Goal: Contribute content: Contribute content

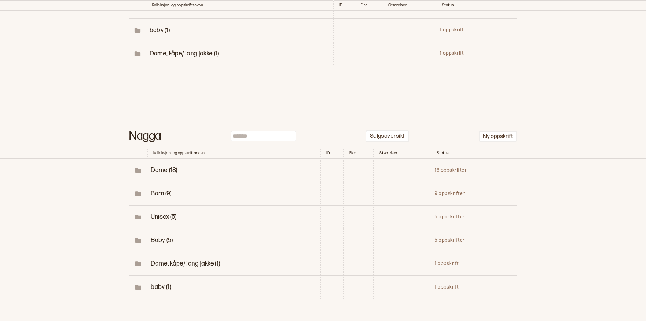
scroll to position [244, 0]
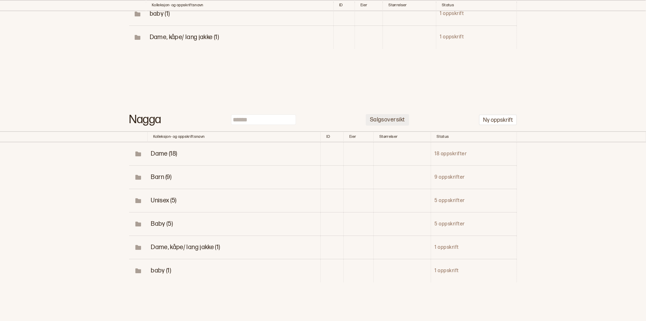
click at [383, 124] on p "Salgsoversikt" at bounding box center [387, 120] width 35 height 7
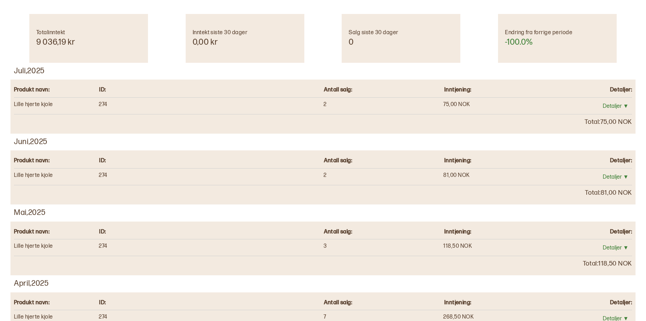
scroll to position [32, 0]
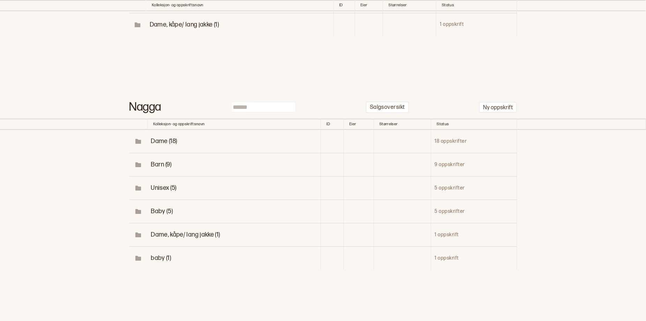
scroll to position [272, 0]
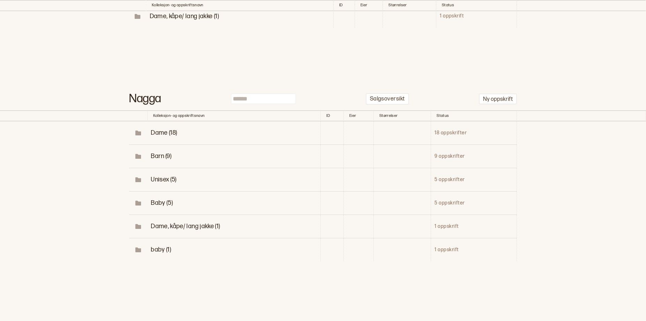
click at [160, 137] on span "Dame (18)" at bounding box center [164, 132] width 26 height 7
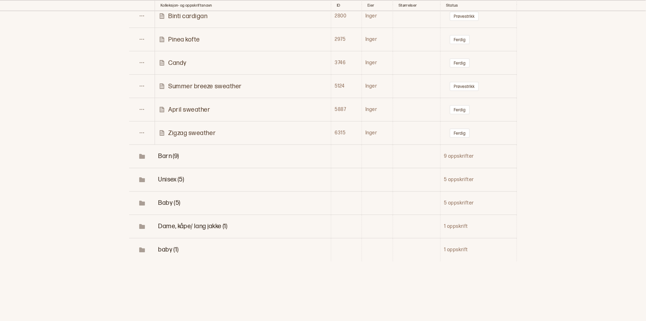
scroll to position [780, 0]
click at [200, 137] on p "Zigzag sweather" at bounding box center [191, 133] width 47 height 8
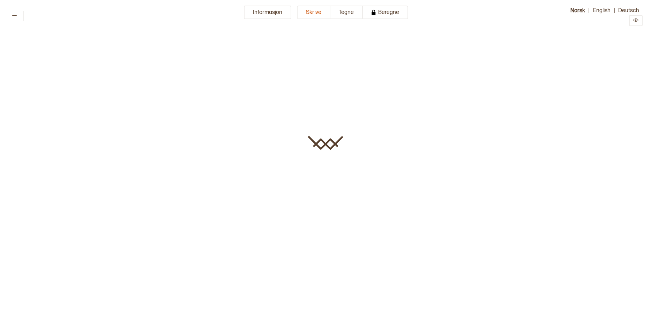
type input "**********"
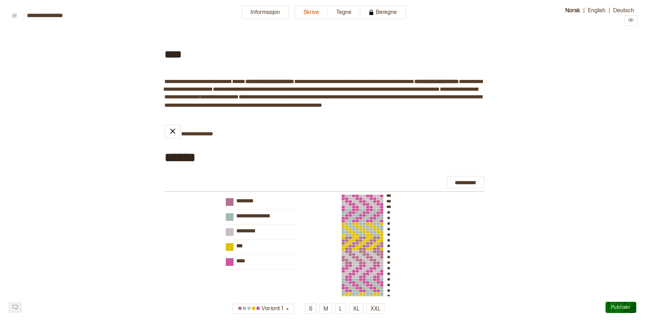
drag, startPoint x: 157, startPoint y: 47, endPoint x: 200, endPoint y: 57, distance: 44.5
click at [629, 22] on icon "Preview" at bounding box center [630, 20] width 5 height 3
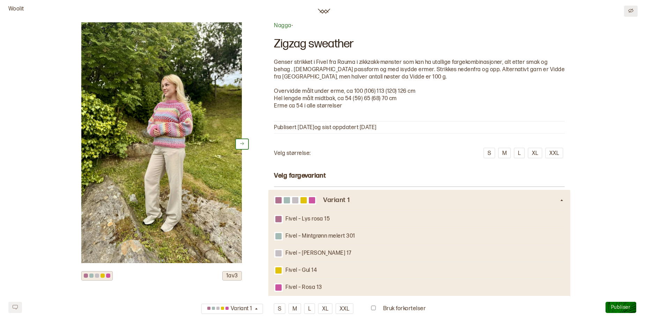
click at [632, 8] on button at bounding box center [631, 11] width 14 height 11
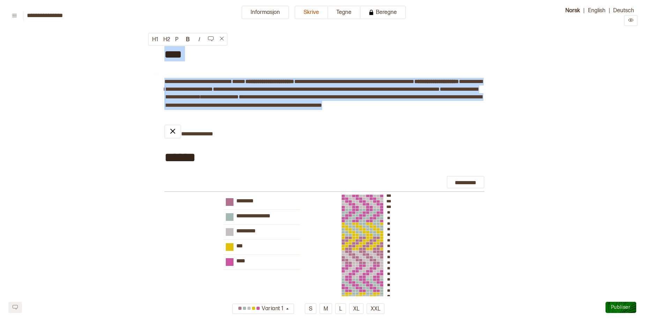
drag, startPoint x: 218, startPoint y: 118, endPoint x: 163, endPoint y: 57, distance: 82.3
click at [632, 23] on icon "Preview" at bounding box center [630, 19] width 5 height 5
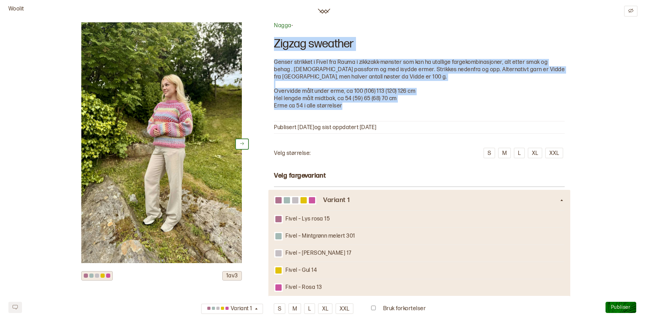
drag, startPoint x: 361, startPoint y: 129, endPoint x: 264, endPoint y: 45, distance: 127.7
copy div "Zigzag sweather Genser strikket i Fivel fra Rauma i zikkzakk-mønster som kan ha…"
click at [153, 150] on img at bounding box center [161, 142] width 161 height 241
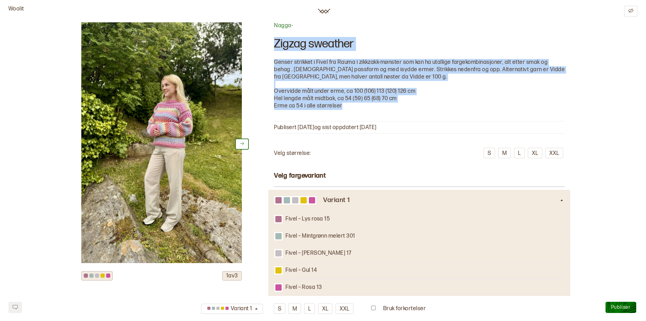
click at [413, 78] on p "Genser strikket i Fivel fra Rauma i zikkzakk-mønster som kan ha utallige fargek…" at bounding box center [419, 70] width 291 height 22
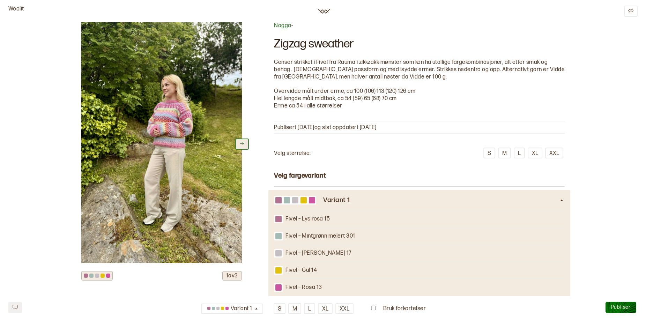
click at [241, 146] on icon at bounding box center [241, 143] width 5 height 5
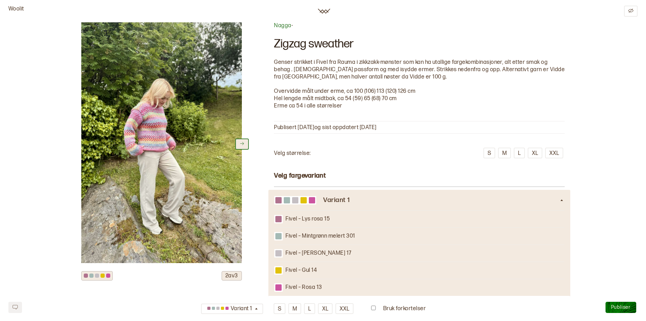
click at [241, 143] on button at bounding box center [242, 144] width 14 height 11
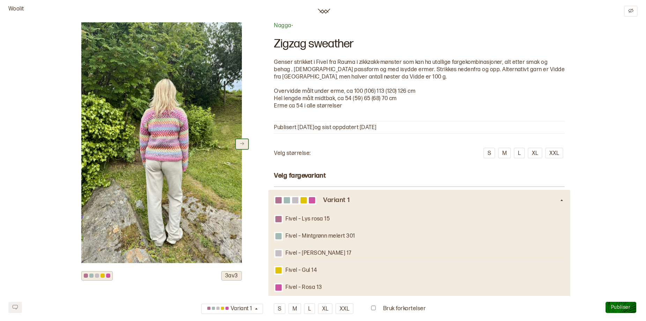
click at [237, 150] on button at bounding box center [242, 144] width 14 height 11
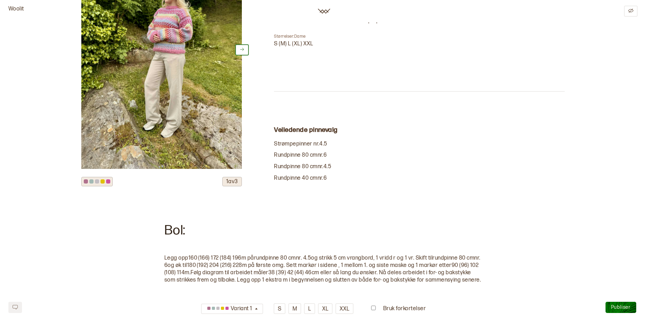
scroll to position [456, 0]
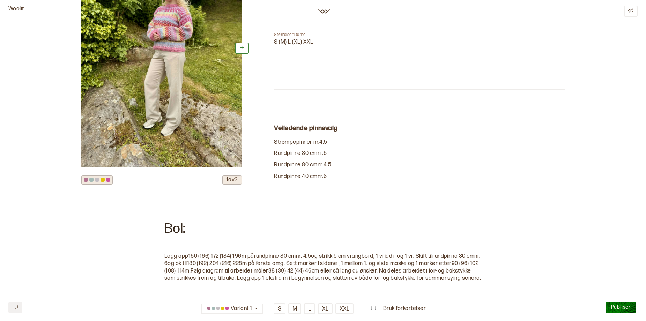
drag, startPoint x: 317, startPoint y: 95, endPoint x: 270, endPoint y: 87, distance: 48.6
copy div "Størrelser: Dame S (M) L (XL) XXL"
click at [592, 174] on div "1 av 3 Nagga - Zigzag sweather Genser strikket i Fivel fra Rauma i zikkzakk-møn…" at bounding box center [323, 263] width 635 height 1395
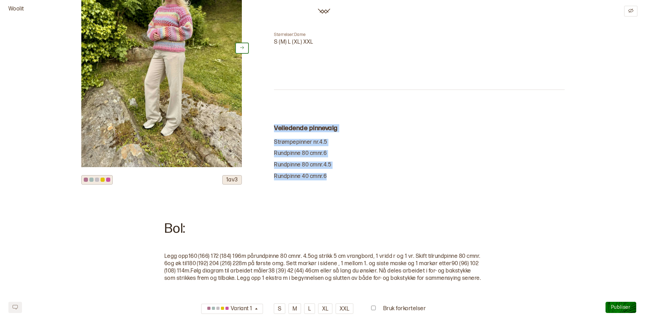
drag, startPoint x: 335, startPoint y: 233, endPoint x: 273, endPoint y: 182, distance: 79.7
click at [274, 180] on div "Veiledende pinnevalg strømpepinner nr. 4.5 rundpinne 80 cm nr. 6 rundpinne 80 c…" at bounding box center [419, 153] width 291 height 56
copy div "Veiledende pinnevalg strømpepinner nr. 4.5 rundpinne 80 cm nr. 6 rundpinne 80 c…"
drag, startPoint x: 547, startPoint y: 163, endPoint x: 604, endPoint y: 136, distance: 62.6
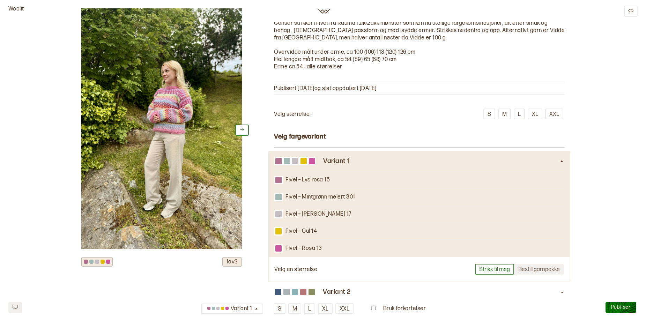
scroll to position [0, 0]
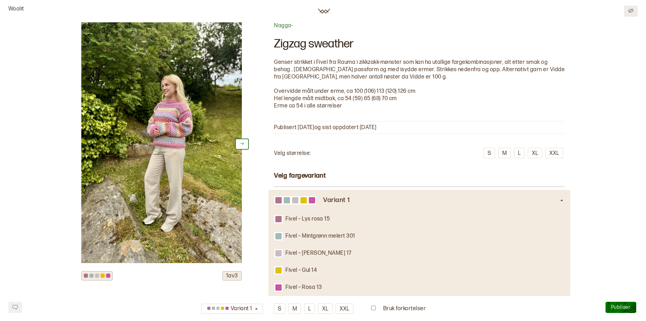
click at [633, 8] on button at bounding box center [631, 11] width 14 height 11
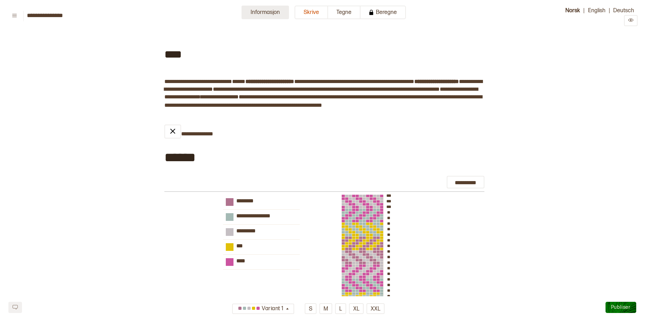
click at [258, 13] on button "Informasjon" at bounding box center [265, 13] width 47 height 14
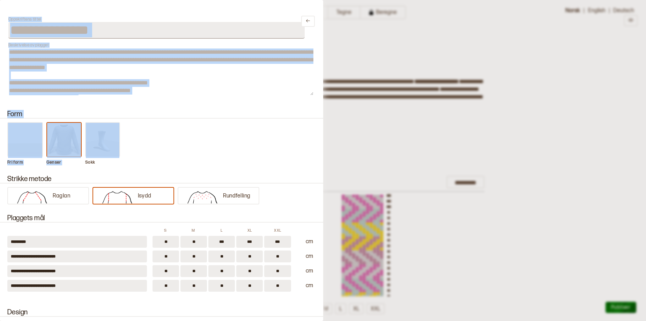
drag, startPoint x: 326, startPoint y: 82, endPoint x: 321, endPoint y: 139, distance: 56.5
click at [321, 139] on div "**********" at bounding box center [323, 160] width 646 height 321
click at [277, 134] on div "Fri form Genser Sokk" at bounding box center [162, 143] width 310 height 43
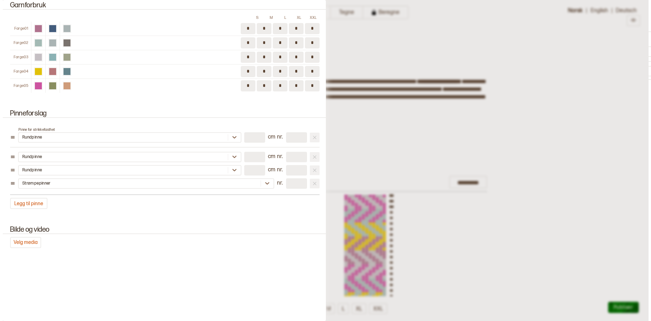
scroll to position [825, 0]
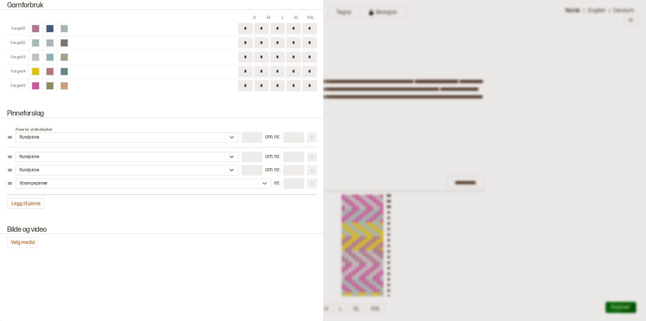
click at [573, 121] on div at bounding box center [323, 160] width 646 height 321
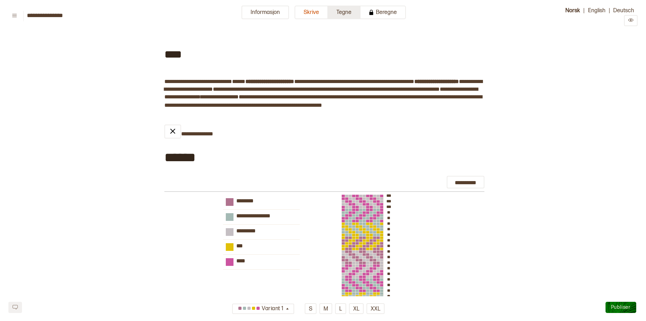
click at [349, 11] on button "Tegne" at bounding box center [344, 13] width 32 height 14
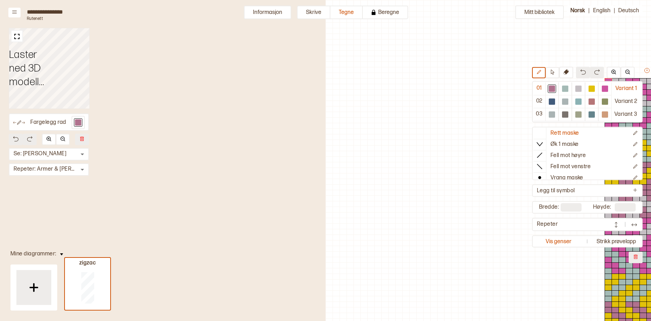
scroll to position [219, 231]
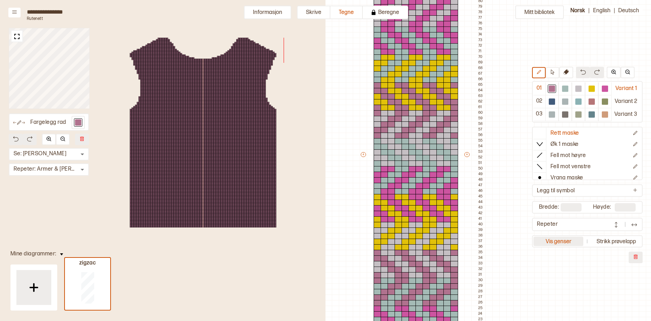
click at [563, 244] on button "Vis genser" at bounding box center [559, 241] width 50 height 9
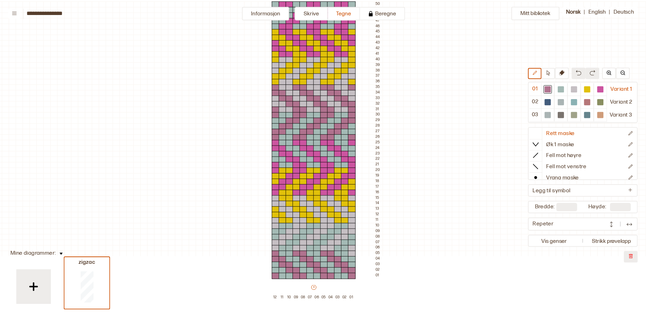
scroll to position [384, 5]
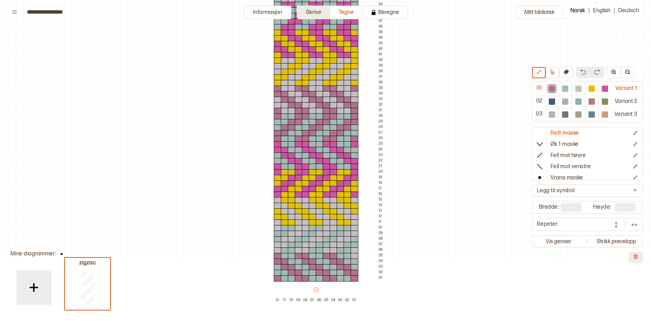
click at [308, 7] on button "Skrive" at bounding box center [314, 13] width 34 height 14
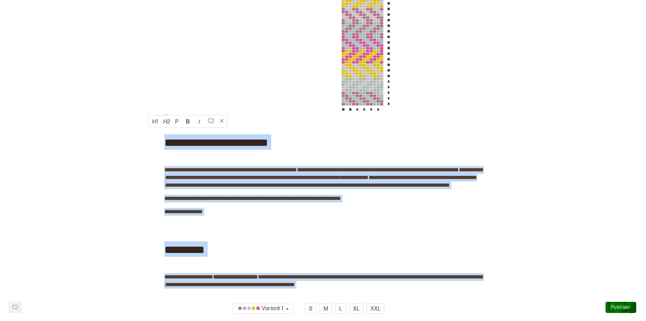
scroll to position [382, 0]
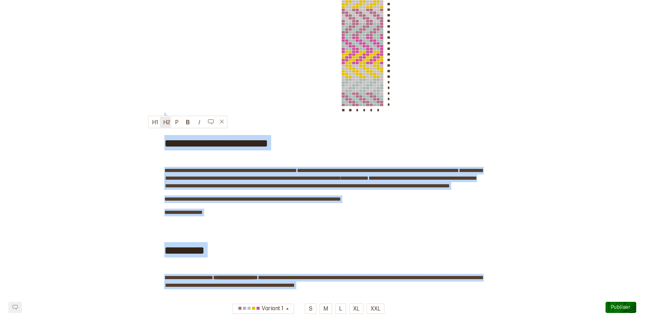
drag, startPoint x: 376, startPoint y: 209, endPoint x: 161, endPoint y: 118, distance: 232.6
click at [164, 118] on div "**********" at bounding box center [323, 65] width 318 height 825
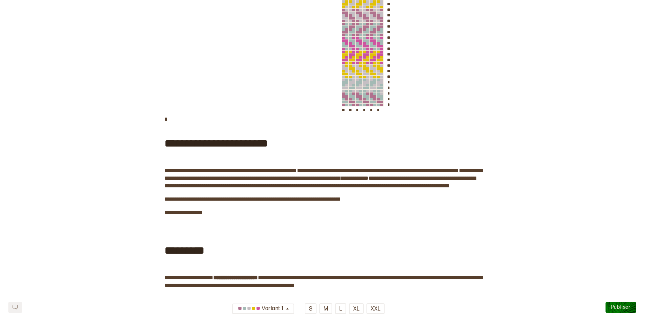
click at [569, 205] on div "**********" at bounding box center [323, 146] width 646 height 986
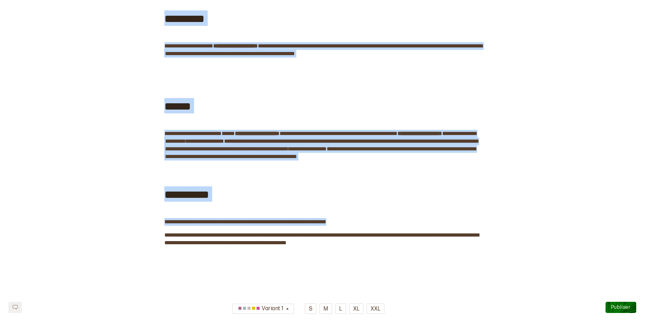
scroll to position [626, 0]
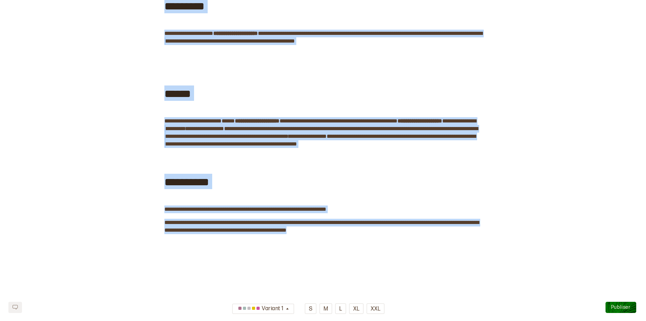
drag, startPoint x: 164, startPoint y: 154, endPoint x: 391, endPoint y: 287, distance: 263.2
copy div "**********"
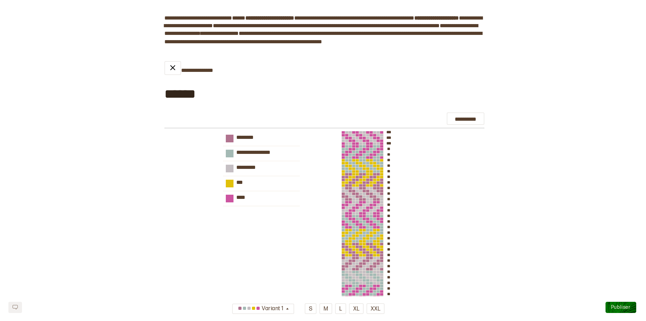
scroll to position [0, 0]
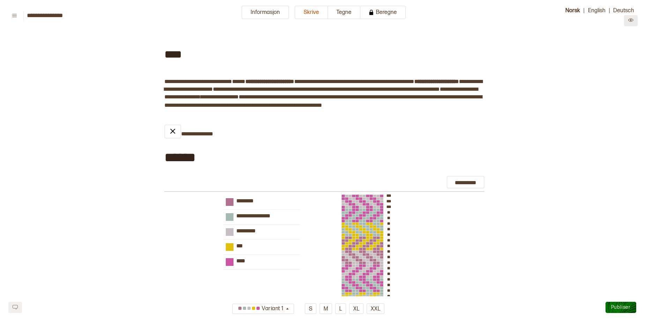
click at [630, 22] on icon "Preview" at bounding box center [630, 19] width 5 height 5
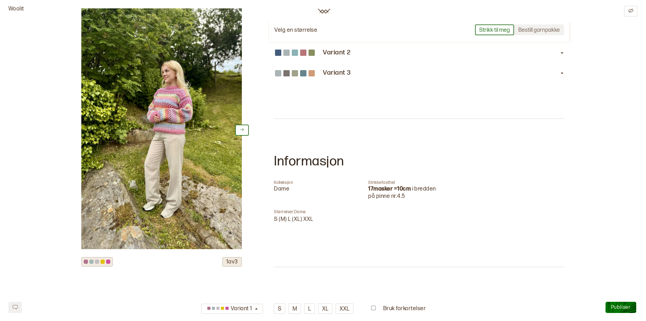
scroll to position [275, 0]
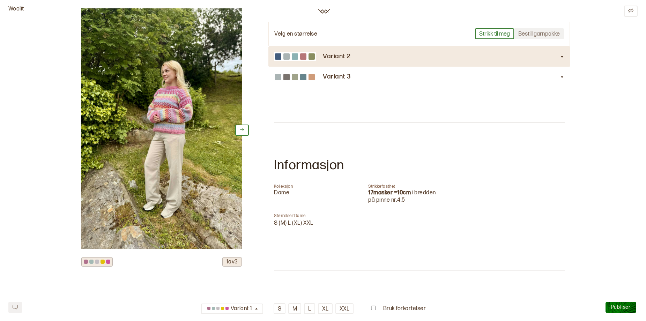
click at [344, 60] on h3 "Variant 2" at bounding box center [441, 56] width 237 height 7
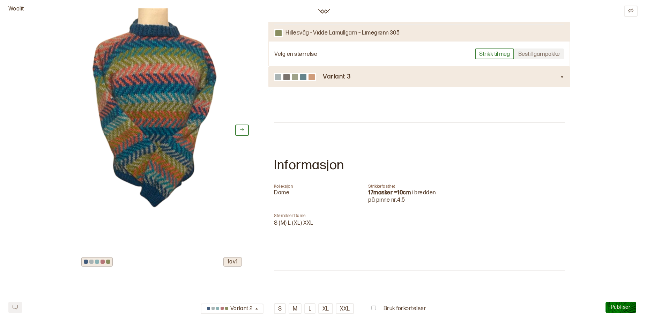
click at [319, 87] on div "Variant 3" at bounding box center [419, 77] width 291 height 20
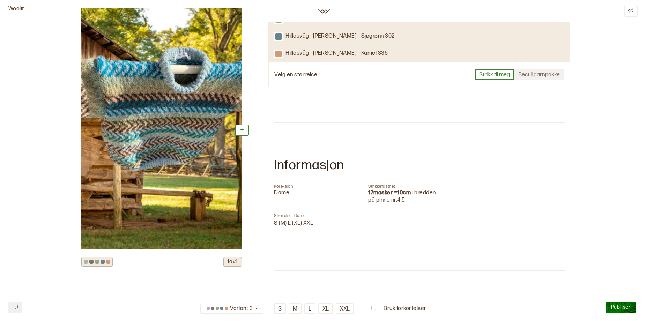
click at [154, 105] on img at bounding box center [161, 128] width 161 height 241
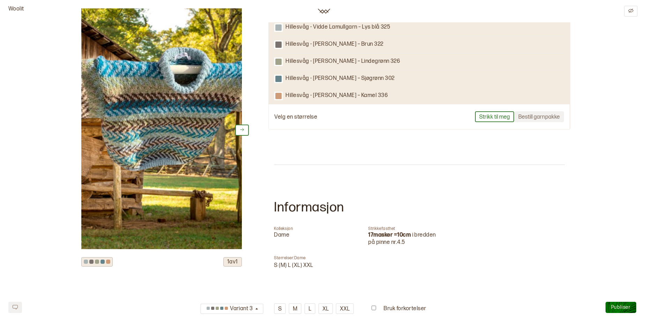
scroll to position [205, 0]
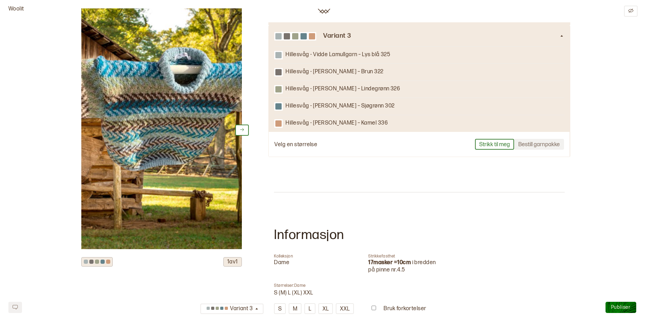
click at [328, 19] on h3 "Variant 2" at bounding box center [441, 15] width 237 height 7
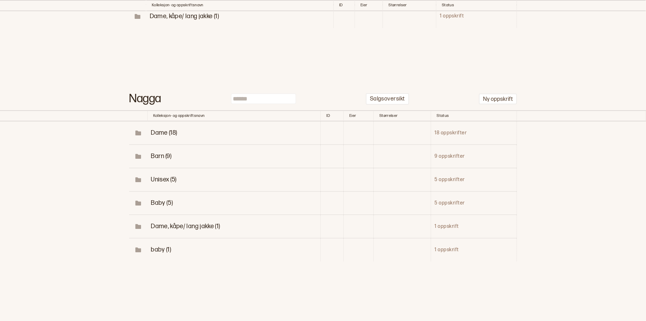
scroll to position [266, 0]
click at [158, 137] on span "Dame (18)" at bounding box center [164, 132] width 26 height 7
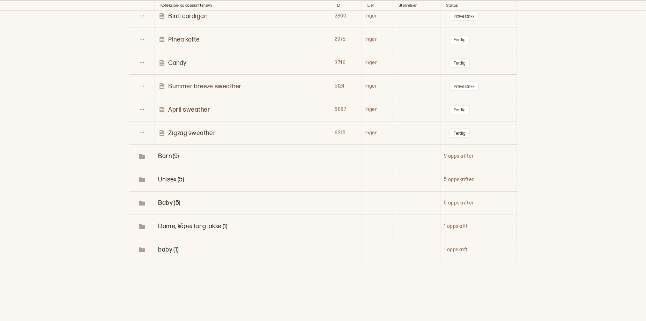
scroll to position [753, 0]
click at [178, 137] on p "Zigzag sweather" at bounding box center [191, 133] width 47 height 8
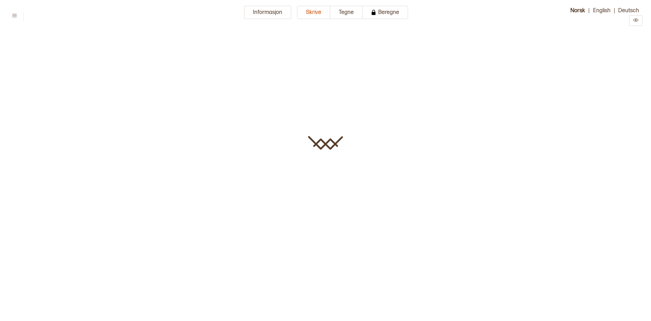
type input "**********"
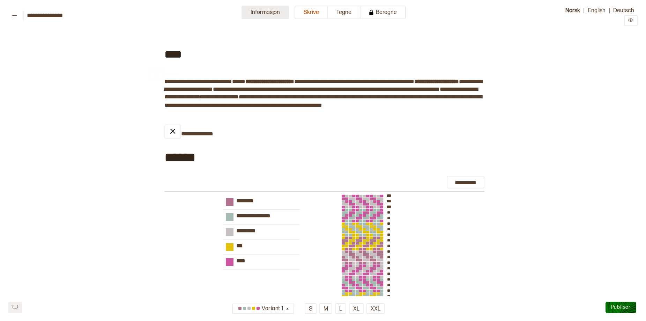
click at [253, 10] on button "Informasjon" at bounding box center [265, 13] width 47 height 14
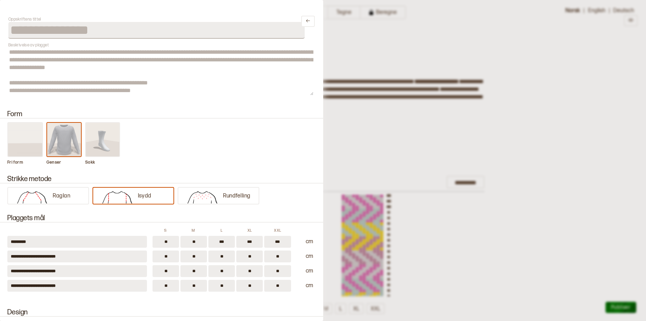
click at [192, 110] on div "Form Fri form Genser Sokk" at bounding box center [161, 134] width 323 height 65
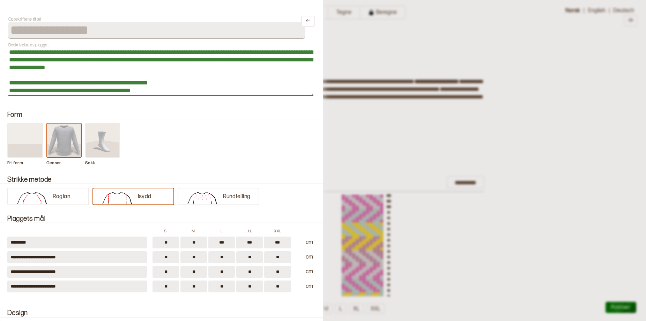
drag, startPoint x: 132, startPoint y: 95, endPoint x: 8, endPoint y: 51, distance: 131.0
click at [8, 51] on textarea "**********" at bounding box center [160, 72] width 305 height 48
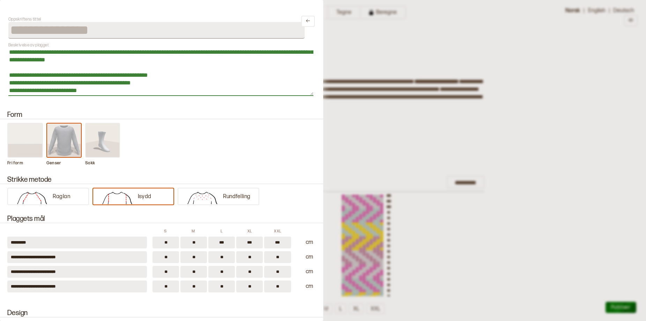
click at [167, 76] on textarea "**********" at bounding box center [160, 72] width 305 height 48
click at [172, 88] on textarea "**********" at bounding box center [160, 72] width 305 height 48
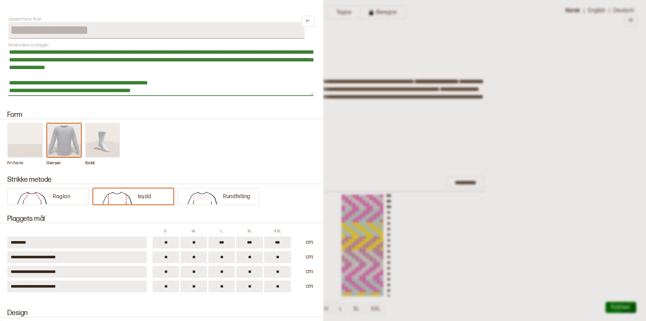
drag, startPoint x: 76, startPoint y: 92, endPoint x: 5, endPoint y: 49, distance: 83.3
click at [5, 49] on div "**********" at bounding box center [161, 160] width 323 height 321
click at [180, 89] on textarea "**********" at bounding box center [160, 72] width 305 height 48
drag, startPoint x: 45, startPoint y: 72, endPoint x: 8, endPoint y: 52, distance: 42.3
click at [8, 52] on div "**********" at bounding box center [161, 160] width 323 height 321
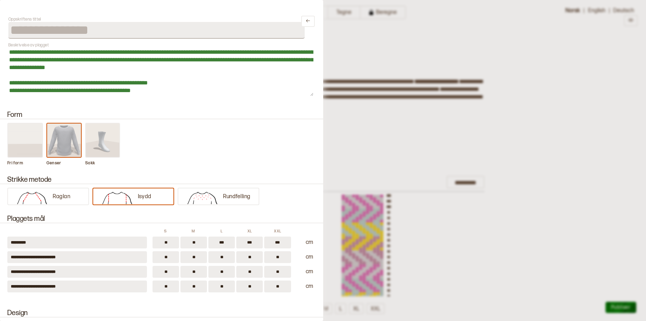
click at [233, 124] on div "Fri form Genser Sokk" at bounding box center [162, 144] width 310 height 43
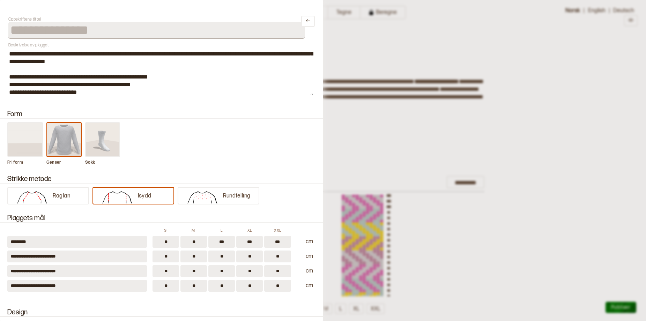
scroll to position [8, 0]
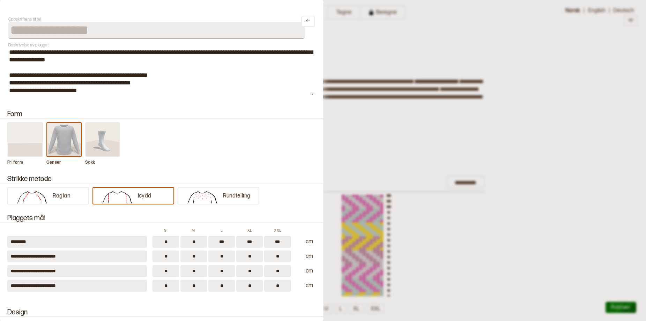
drag, startPoint x: 78, startPoint y: 97, endPoint x: 64, endPoint y: 97, distance: 14.7
click at [8, 92] on div "**********" at bounding box center [161, 70] width 307 height 55
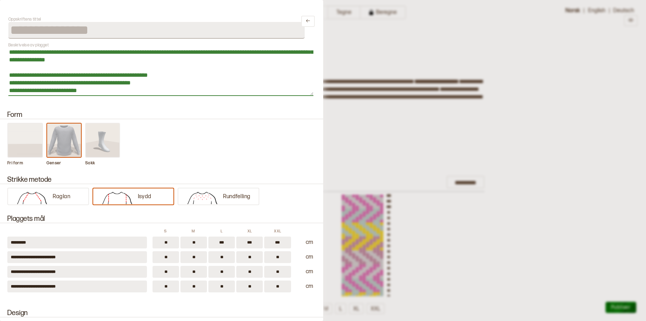
drag, startPoint x: 74, startPoint y: 94, endPoint x: 7, endPoint y: 77, distance: 69.3
click at [7, 77] on div "**********" at bounding box center [161, 160] width 323 height 321
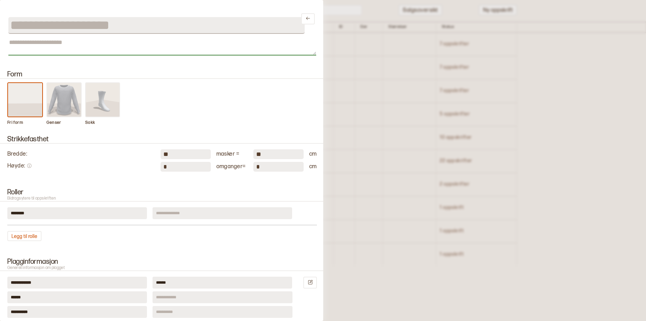
click at [18, 54] on textarea at bounding box center [162, 46] width 308 height 17
paste textarea "**********"
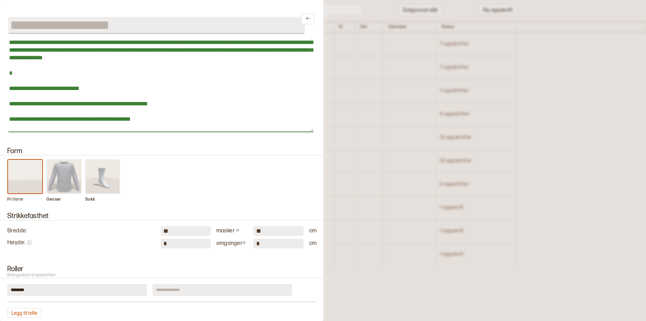
scroll to position [7, 0]
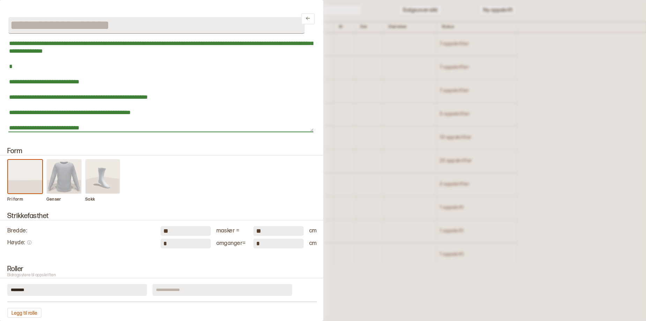
type textarea "**********"
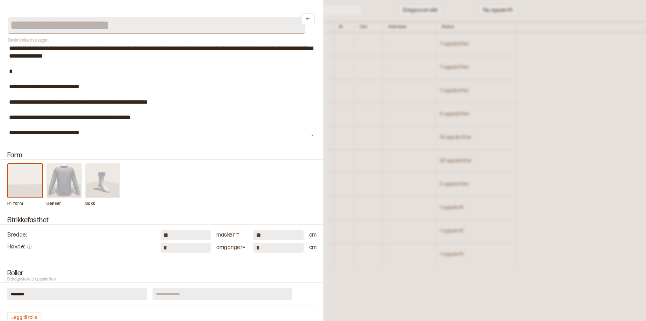
drag, startPoint x: 599, startPoint y: 113, endPoint x: 589, endPoint y: 106, distance: 11.9
click at [599, 113] on div at bounding box center [323, 160] width 646 height 321
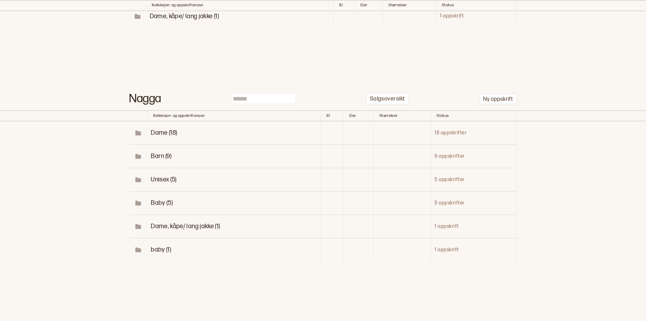
scroll to position [295, 0]
click at [162, 137] on span "Dame (18)" at bounding box center [164, 132] width 26 height 7
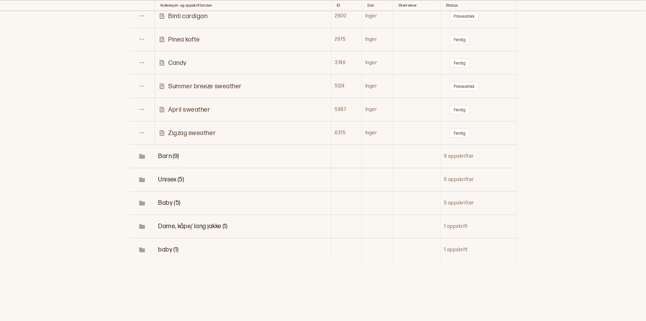
scroll to position [791, 0]
click at [199, 137] on p "Zigzag sweather" at bounding box center [191, 133] width 47 height 8
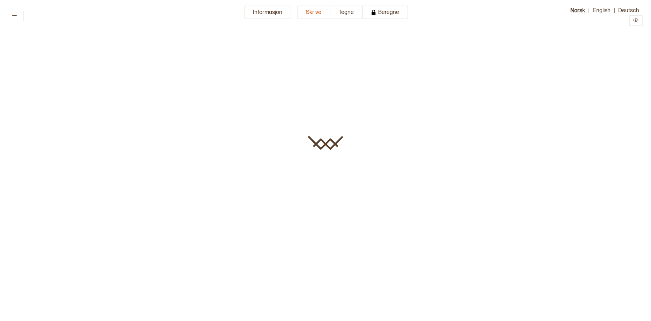
type input "**********"
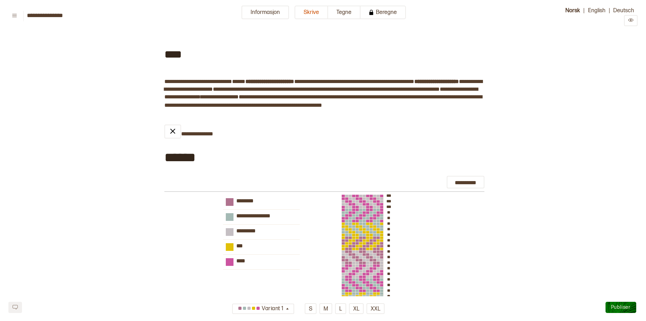
type input "*****"
click at [264, 10] on button "Informasjon" at bounding box center [265, 13] width 47 height 14
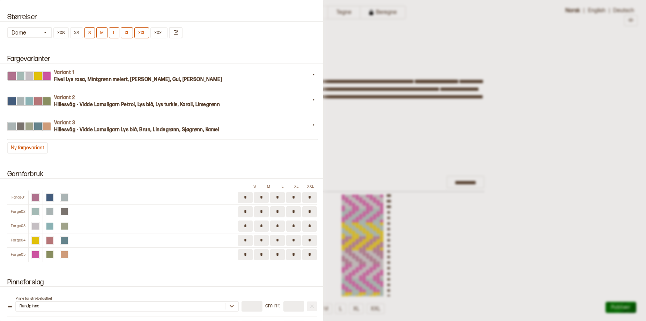
scroll to position [638, 0]
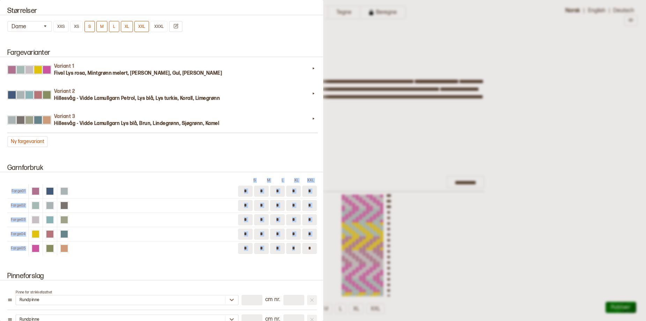
drag, startPoint x: 233, startPoint y: 201, endPoint x: 311, endPoint y: 289, distance: 117.5
click at [311, 264] on div "Garnforbruk S M L XL XXL Farge 01 * * * * * Farge 02 * * * * * Farge 03 * * * *…" at bounding box center [161, 210] width 323 height 108
copy div "S M L XL XXL Farge 01 Farge 02 Farge 03 Farge 04 Farge 05"
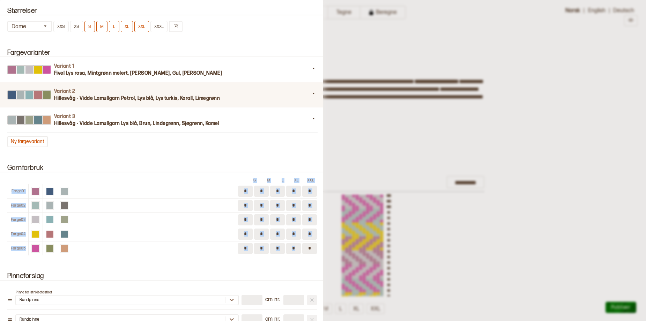
click at [88, 108] on div "Variant 2 Hillesvåg - Vidde Lamullgarn Petrol, Lys blå, Lys turkis, Korall, Lim…" at bounding box center [162, 94] width 326 height 25
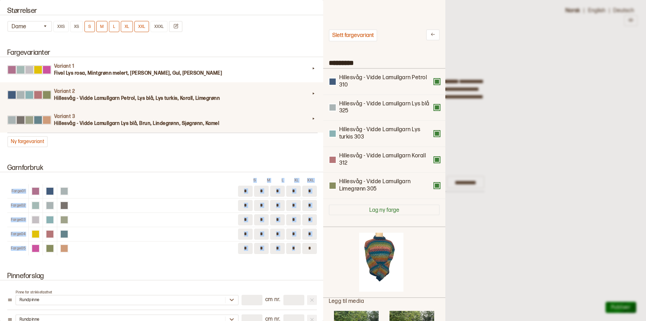
scroll to position [204, 112]
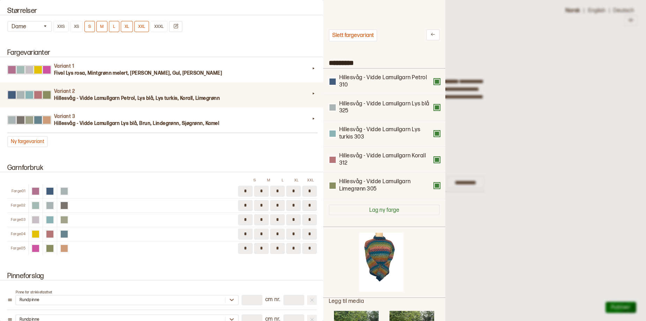
click at [592, 69] on div at bounding box center [323, 160] width 646 height 321
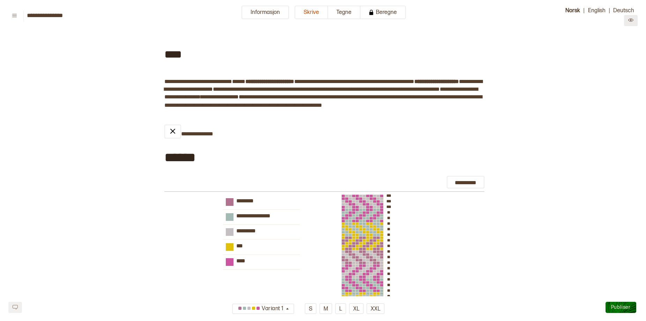
click at [633, 26] on button at bounding box center [631, 20] width 14 height 11
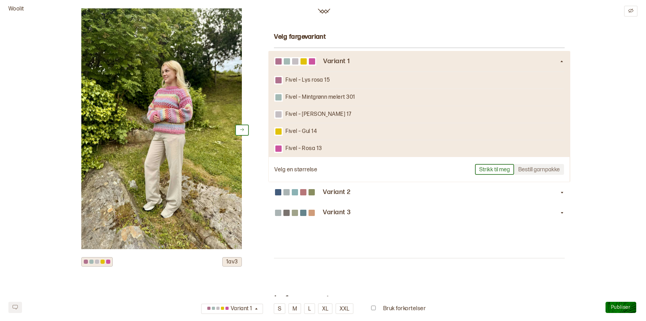
scroll to position [140, 0]
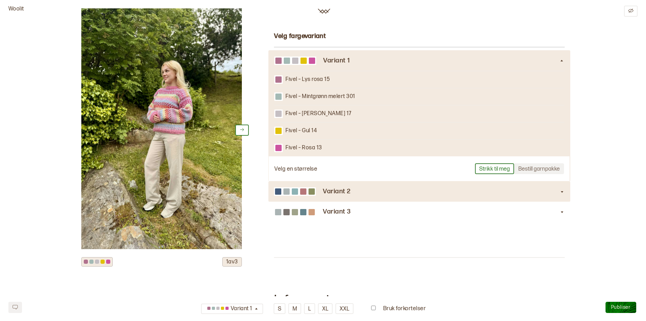
click at [326, 195] on h3 "Variant 2" at bounding box center [441, 191] width 237 height 7
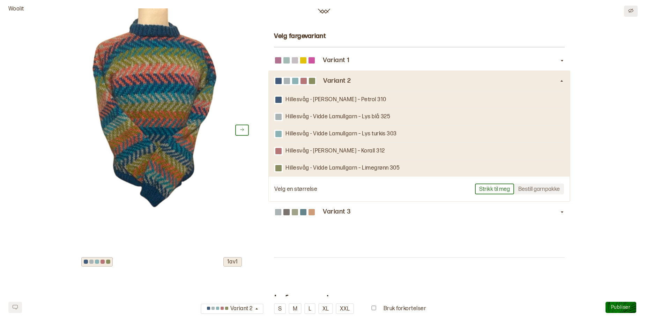
click at [630, 10] on icon "Edit" at bounding box center [630, 10] width 5 height 5
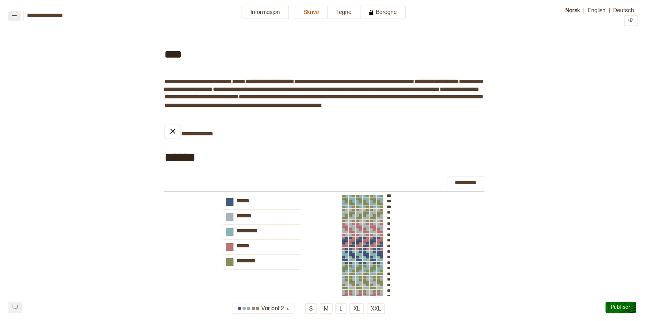
click at [12, 17] on icon at bounding box center [14, 15] width 5 height 5
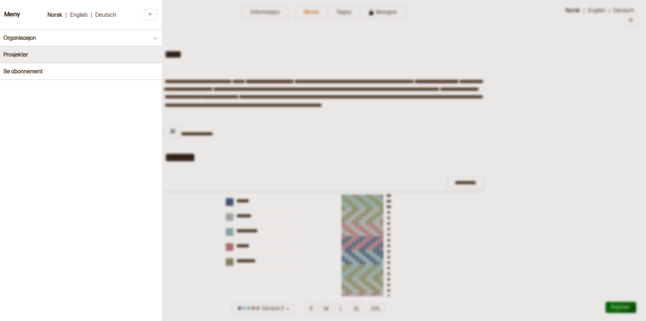
click at [13, 53] on h4 "Prosjekter" at bounding box center [15, 55] width 25 height 7
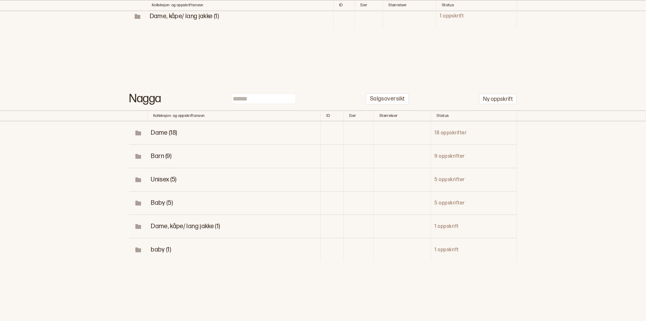
scroll to position [272, 0]
click at [151, 137] on span "Dame (18)" at bounding box center [164, 132] width 26 height 7
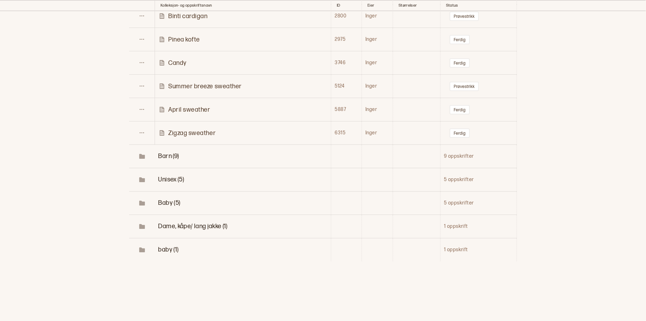
scroll to position [748, 0]
click at [201, 114] on p "April sweather" at bounding box center [189, 110] width 42 height 8
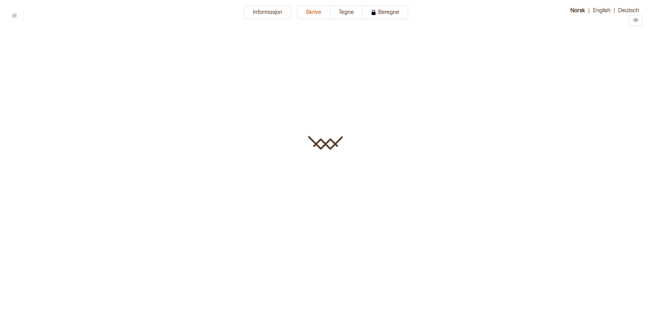
type input "**********"
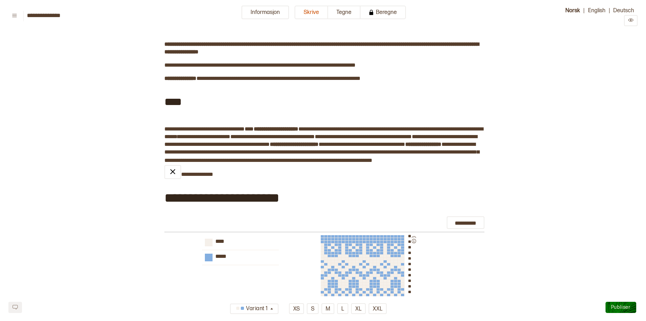
click at [632, 23] on icon "Preview" at bounding box center [630, 19] width 5 height 5
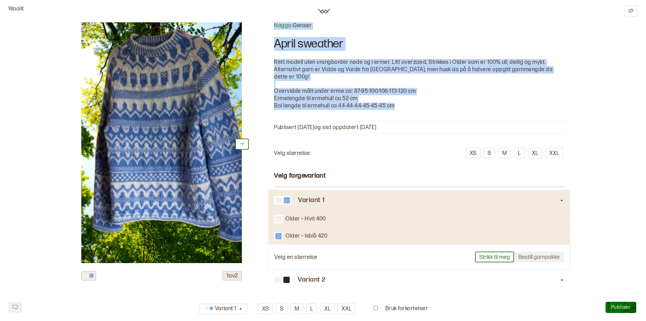
drag, startPoint x: 426, startPoint y: 128, endPoint x: 266, endPoint y: 31, distance: 188.0
click at [266, 31] on div "1 av 2 Nagga - Genser April sweather Rett modell uten vrangborder nede og i erm…" at bounding box center [323, 313] width 484 height 582
copy div "Nagga - Genser April sweather Rett modell uten vrangborder nede og i ermer. Lit…"
click at [239, 146] on icon at bounding box center [241, 143] width 5 height 5
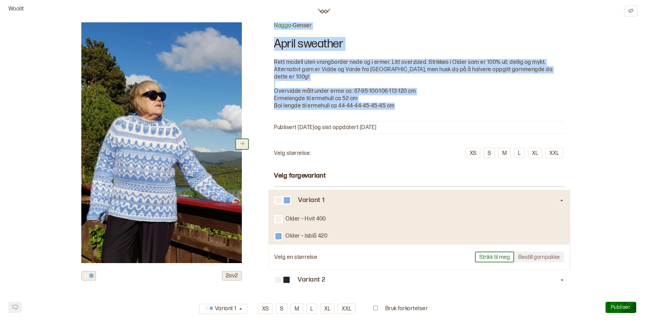
click at [239, 146] on icon at bounding box center [241, 143] width 5 height 5
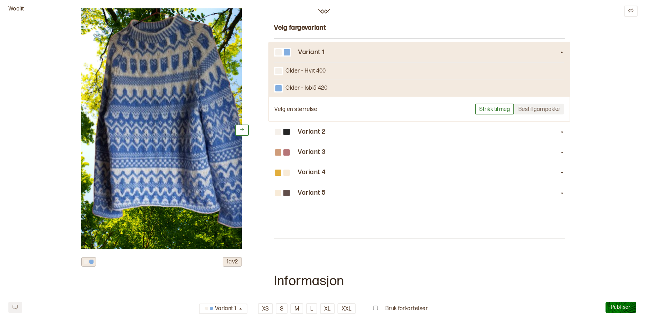
scroll to position [182, 0]
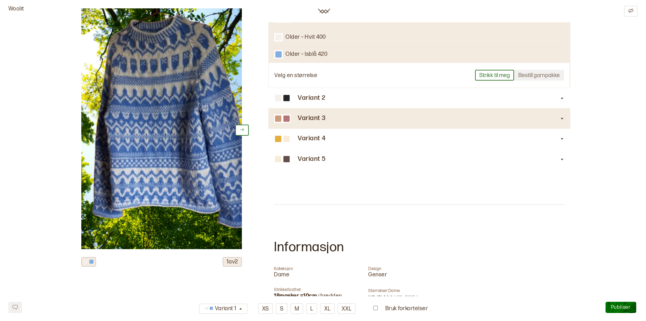
click at [291, 128] on div "Variant 3" at bounding box center [419, 118] width 291 height 20
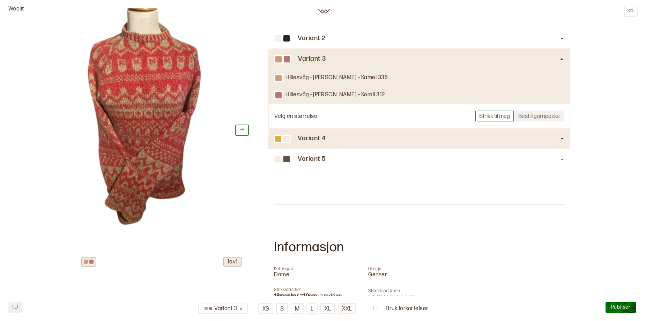
click at [313, 142] on h3 "Variant 4" at bounding box center [429, 138] width 262 height 7
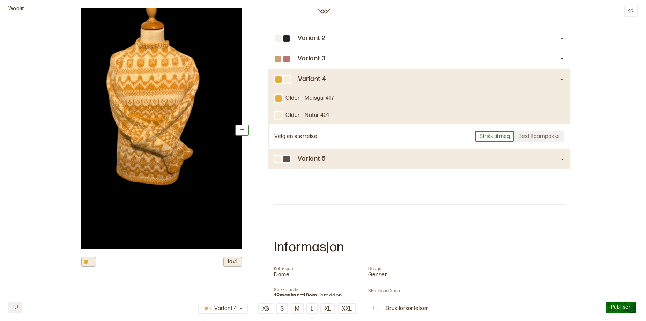
click at [319, 169] on div "Variant 5" at bounding box center [419, 159] width 291 height 20
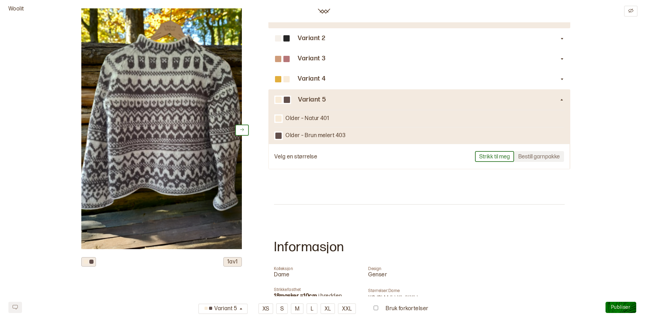
click at [320, 22] on h3 "Variant 1" at bounding box center [429, 18] width 262 height 7
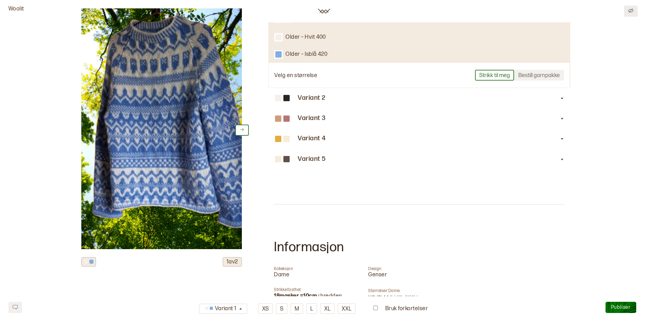
click at [633, 10] on icon "Edit" at bounding box center [630, 10] width 5 height 4
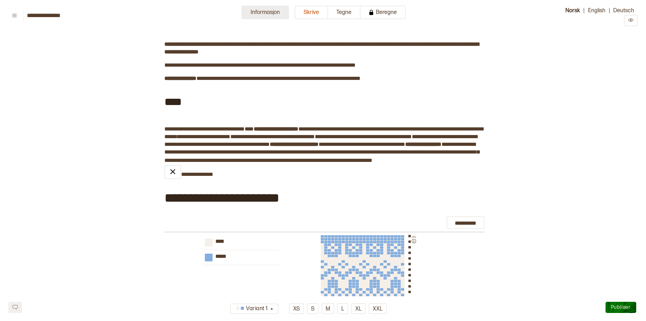
click at [255, 13] on button "Informasjon" at bounding box center [265, 13] width 47 height 14
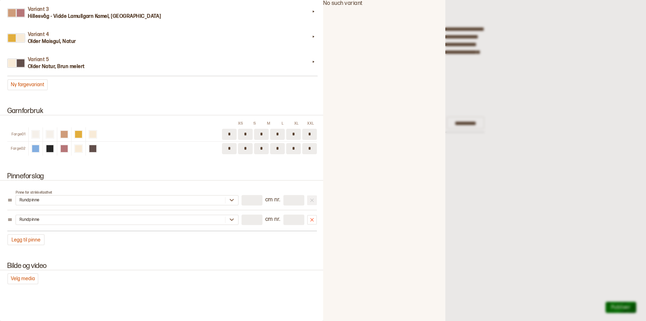
scroll to position [65, 0]
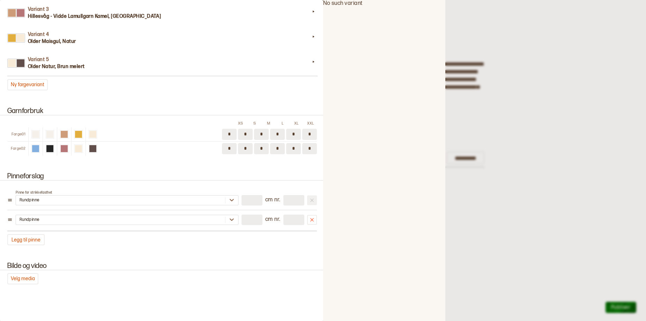
click at [597, 43] on div at bounding box center [323, 160] width 646 height 321
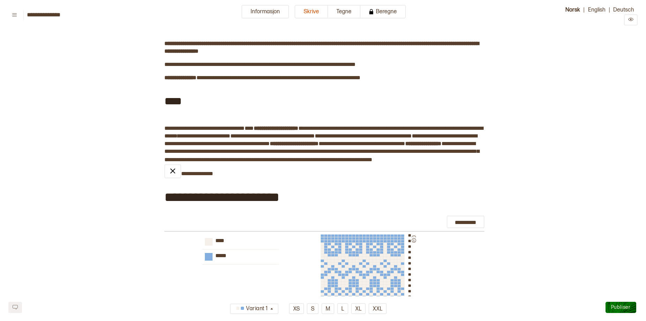
scroll to position [0, 0]
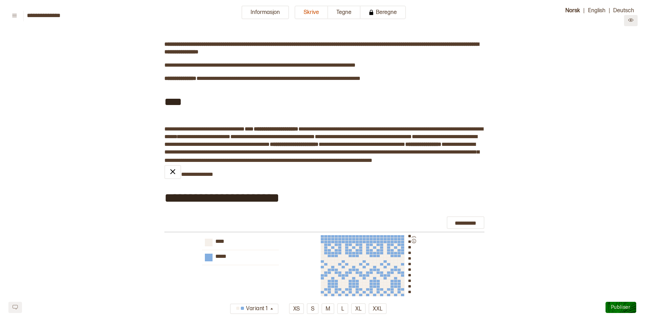
click at [632, 20] on icon "Preview" at bounding box center [630, 19] width 5 height 5
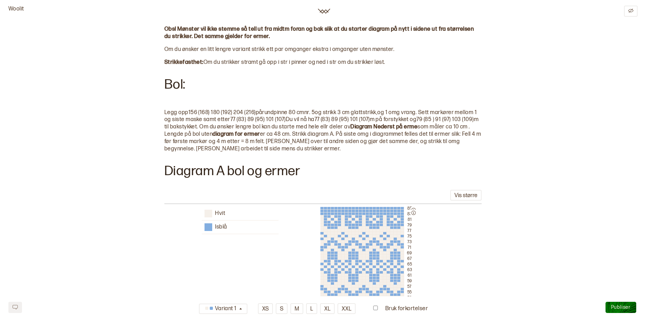
scroll to position [660, 0]
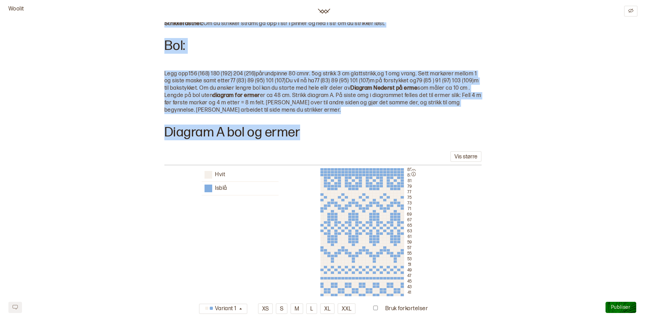
drag, startPoint x: 160, startPoint y: 50, endPoint x: 487, endPoint y: 216, distance: 367.1
copy div "Obs! Mønster vil ikke stemme så tell ut fra midtm foran og bak slik at du start…"
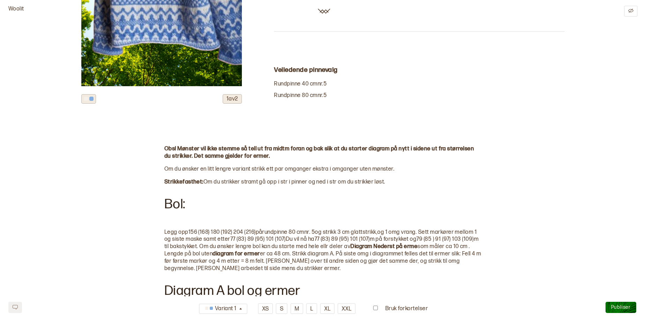
scroll to position [467, 0]
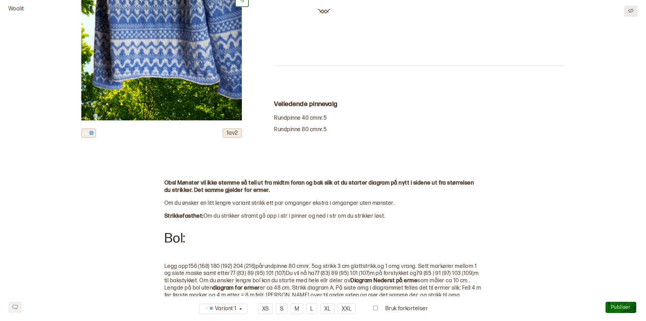
click at [630, 12] on icon "Edit" at bounding box center [630, 10] width 5 height 5
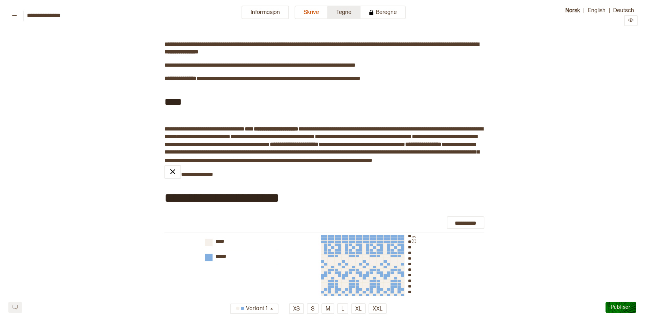
click at [352, 15] on button "Tegne" at bounding box center [344, 13] width 32 height 14
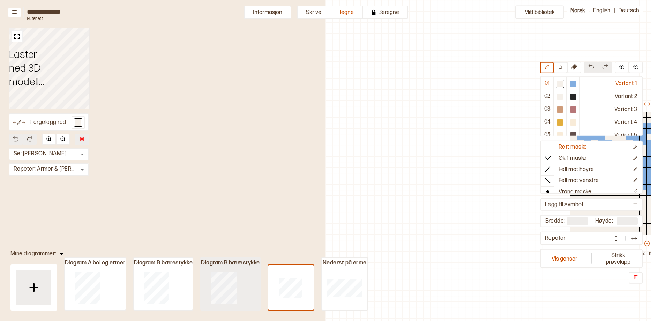
scroll to position [21, 266]
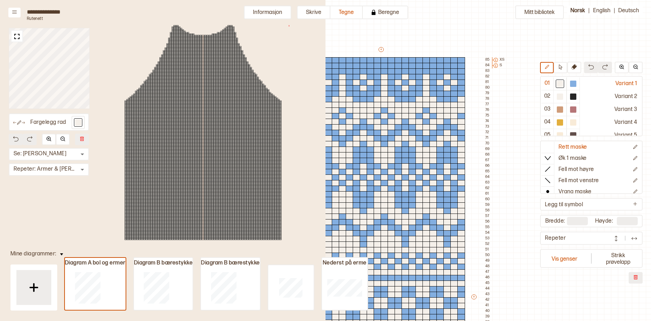
type input "**"
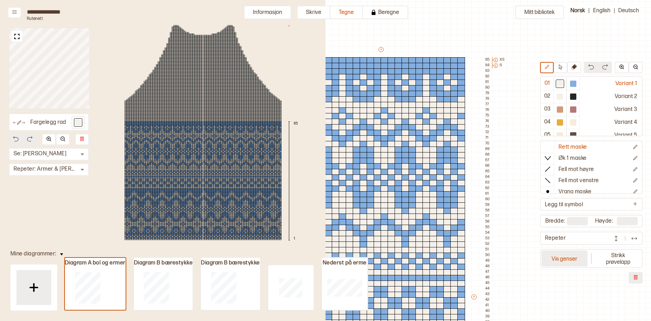
click at [553, 264] on button "Vis genser" at bounding box center [565, 259] width 46 height 16
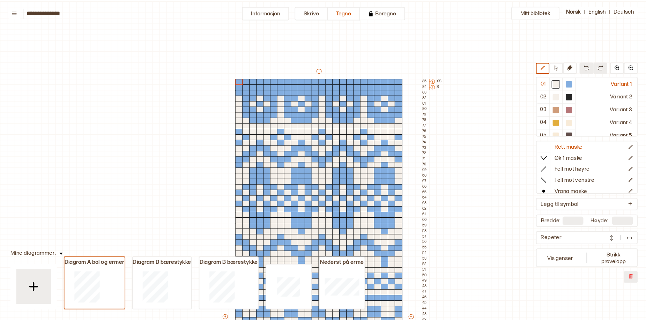
scroll to position [163, 5]
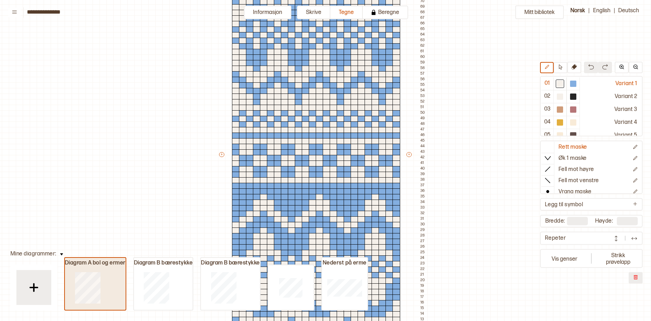
click at [71, 257] on button "Diagram A bol og ermer" at bounding box center [95, 283] width 62 height 53
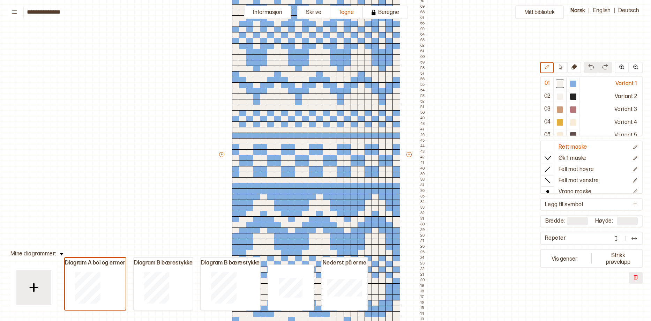
click at [63, 254] on img at bounding box center [61, 254] width 3 height 2
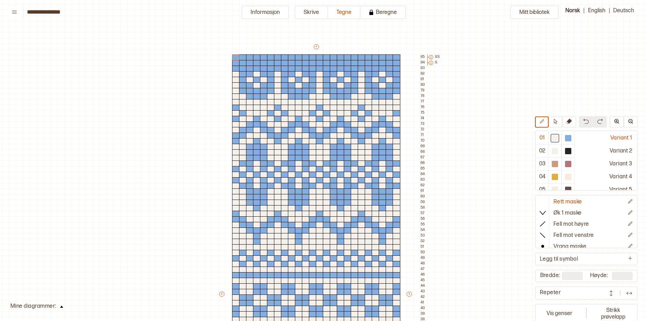
scroll to position [0, 5]
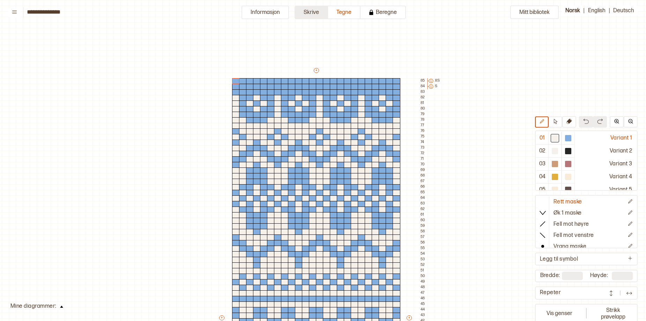
click at [310, 13] on button "Skrive" at bounding box center [312, 13] width 34 height 14
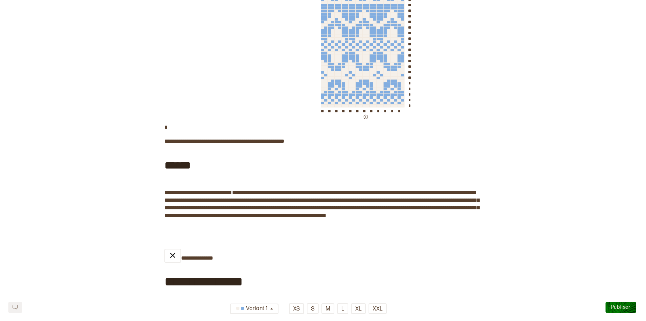
scroll to position [381, 0]
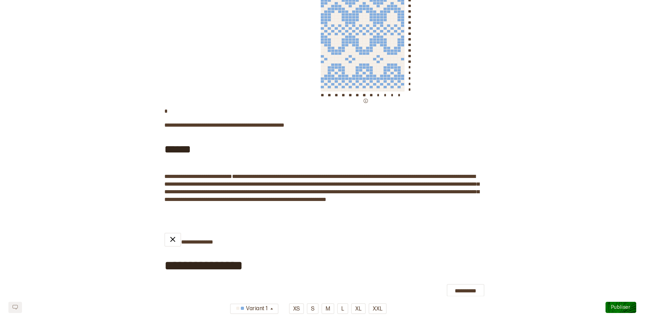
drag, startPoint x: 163, startPoint y: 145, endPoint x: 274, endPoint y: 165, distance: 113.2
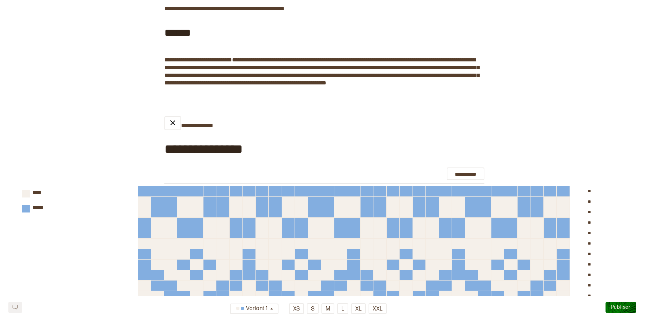
scroll to position [478, 0]
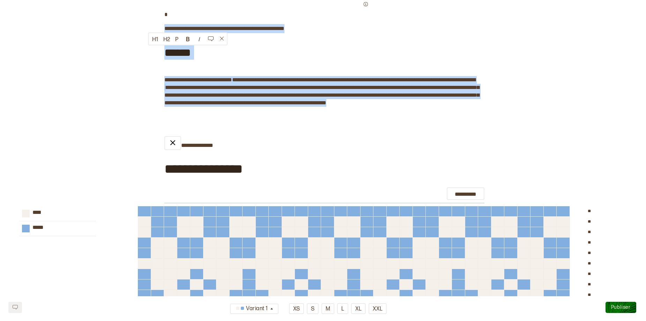
drag, startPoint x: 228, startPoint y: 142, endPoint x: 162, endPoint y: 51, distance: 112.5
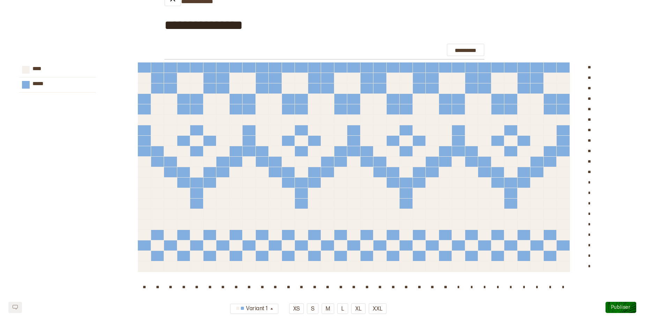
scroll to position [662, 0]
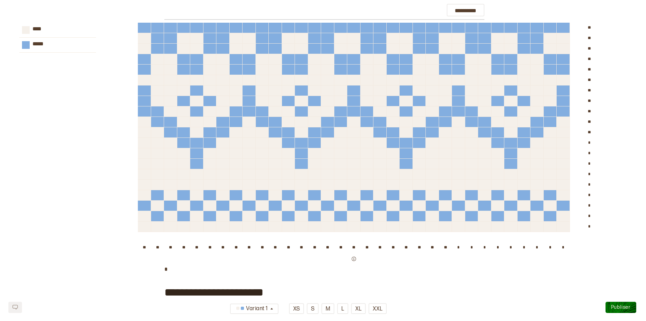
click at [613, 148] on div "** ** ** ** ** ** ** ** ** ** ** * * * * * * * * * ** ** ** ** ** ** ** ** ** *…" at bounding box center [382, 143] width 489 height 241
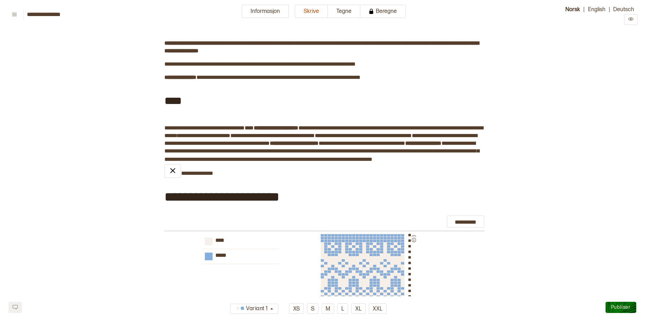
scroll to position [0, 0]
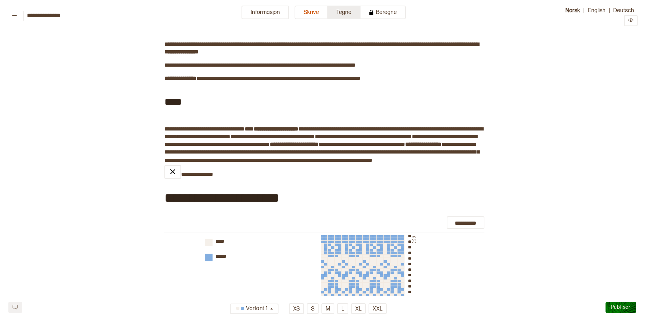
click at [345, 15] on button "Tegne" at bounding box center [344, 13] width 32 height 14
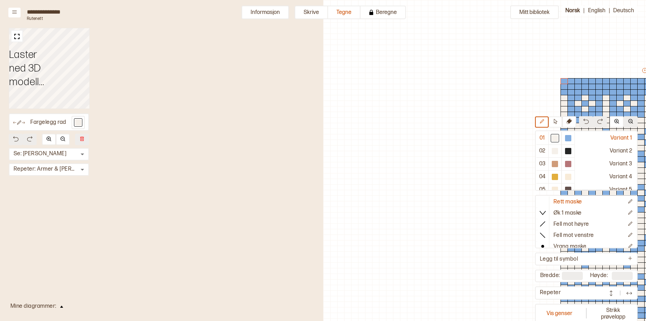
scroll to position [163, 274]
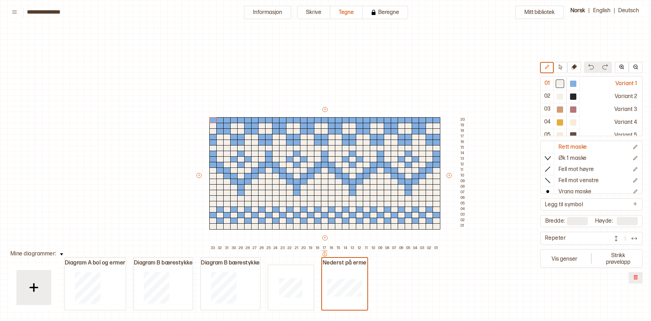
scroll to position [21, 9]
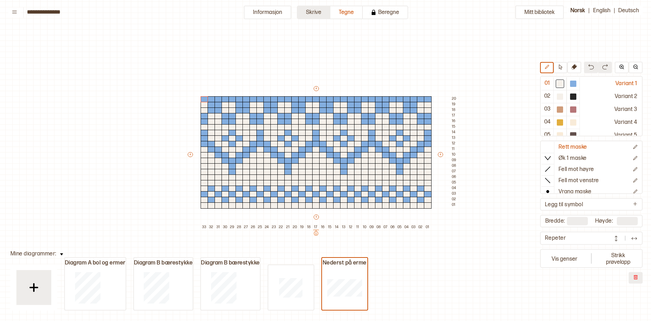
click at [311, 14] on button "Skrive" at bounding box center [314, 13] width 34 height 14
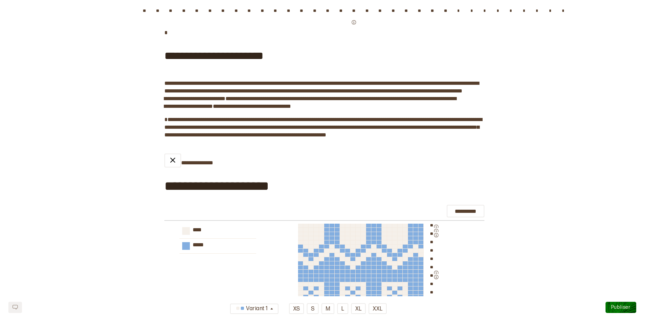
scroll to position [930, 0]
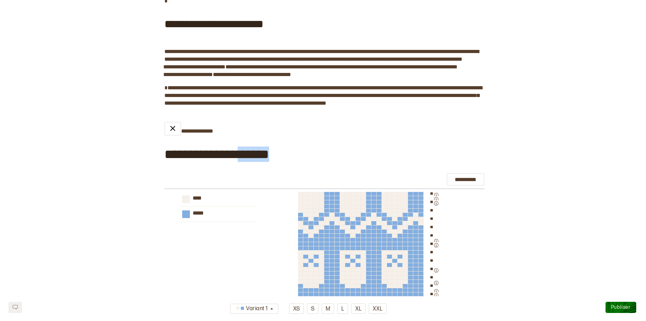
drag, startPoint x: 301, startPoint y: 208, endPoint x: 274, endPoint y: 208, distance: 27.6
click at [259, 162] on h2 "**********" at bounding box center [324, 154] width 320 height 15
click at [348, 197] on div "**********" at bounding box center [324, 280] width 320 height 316
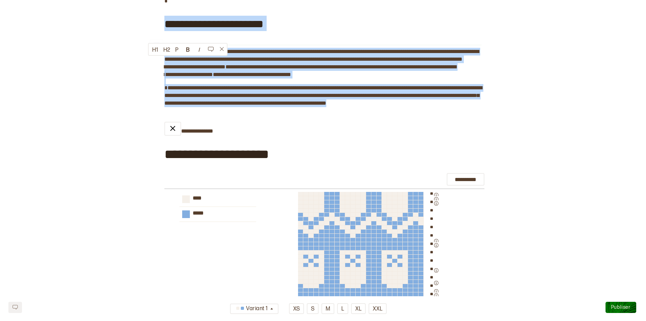
drag, startPoint x: 450, startPoint y: 155, endPoint x: 158, endPoint y: 73, distance: 302.9
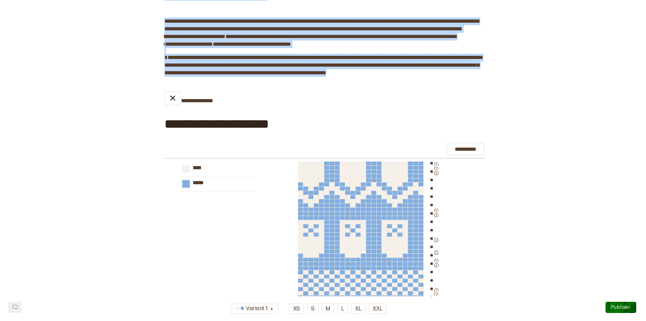
scroll to position [957, 0]
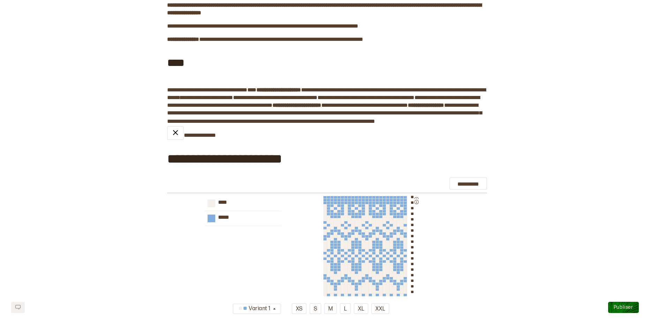
scroll to position [0, 0]
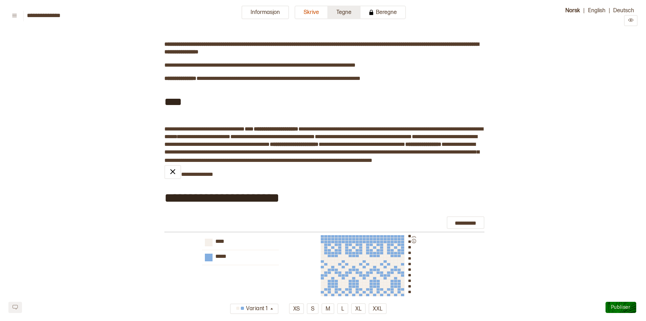
click at [338, 13] on button "Tegne" at bounding box center [344, 13] width 32 height 14
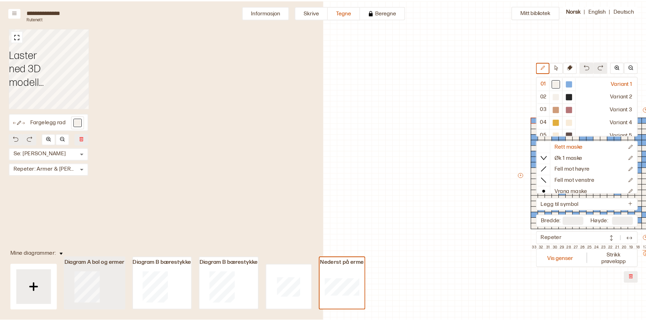
scroll to position [21, 308]
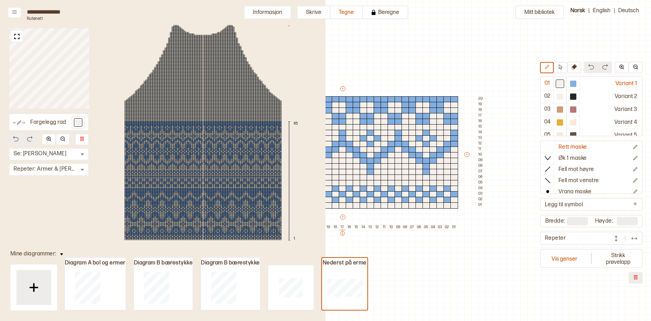
type input "**"
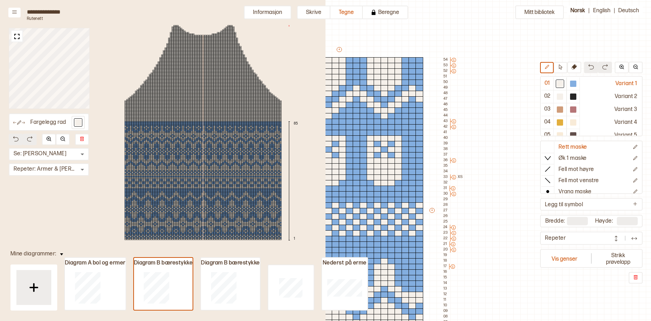
click at [67, 253] on button at bounding box center [62, 253] width 10 height 9
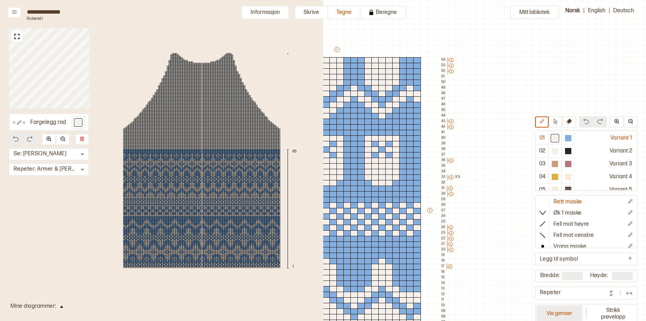
click at [556, 316] on button "Vis genser" at bounding box center [560, 313] width 46 height 16
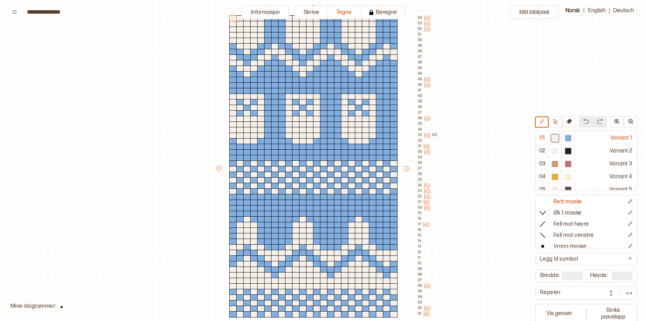
scroll to position [64, 8]
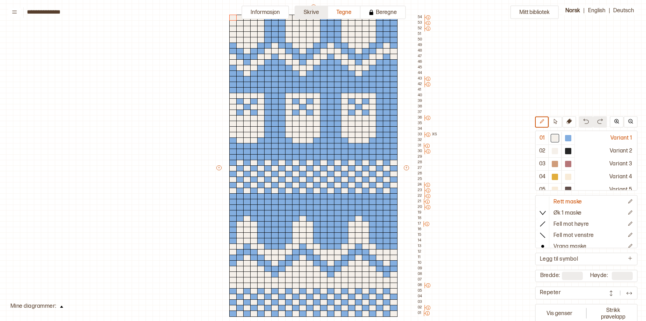
click at [318, 10] on button "Skrive" at bounding box center [312, 13] width 34 height 14
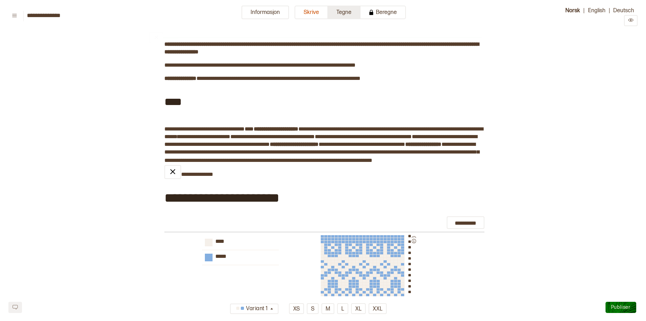
click at [342, 15] on button "Tegne" at bounding box center [344, 13] width 32 height 14
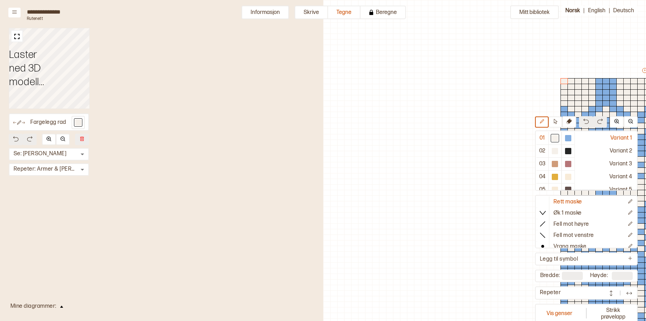
scroll to position [77, 274]
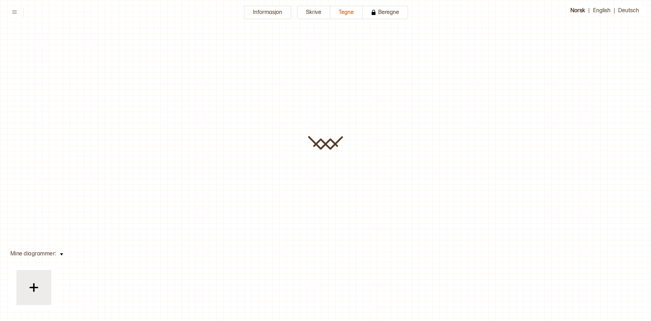
type input "**********"
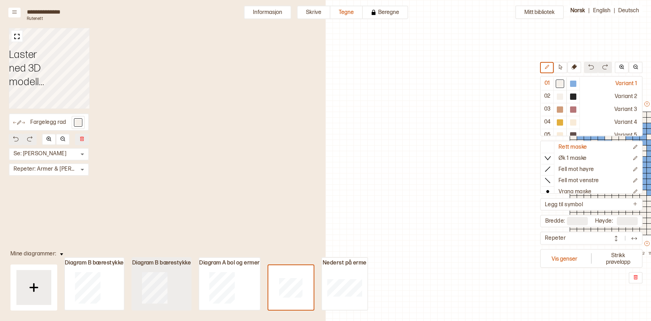
scroll to position [21, 266]
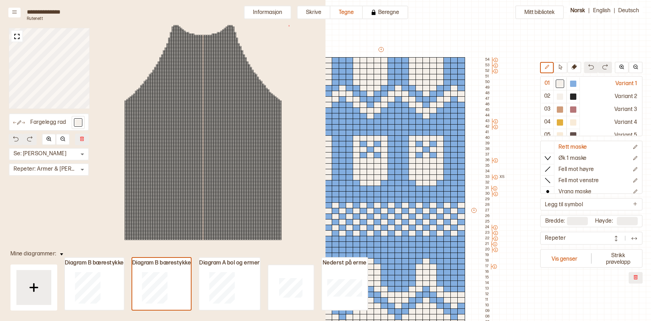
type input "**"
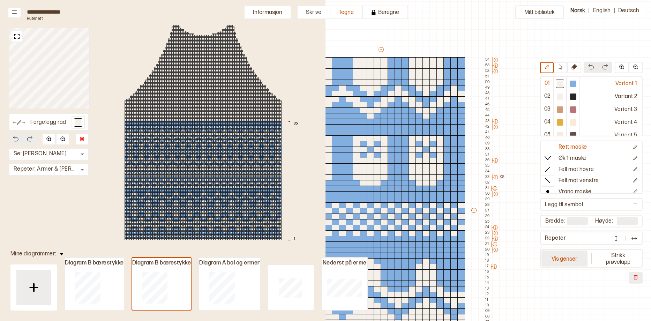
click at [565, 261] on button "Vis genser" at bounding box center [565, 259] width 46 height 16
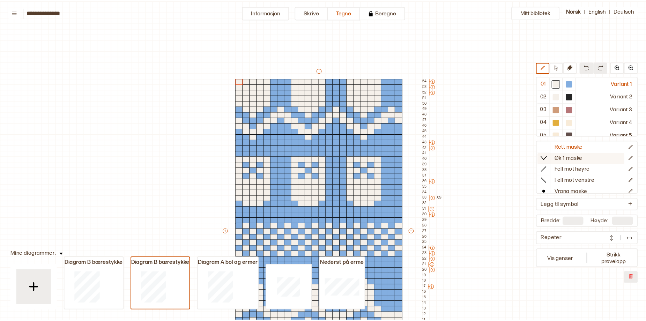
scroll to position [77, 5]
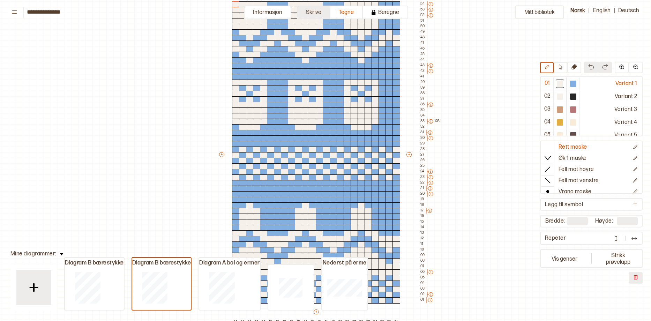
click at [308, 13] on button "Skrive" at bounding box center [314, 13] width 34 height 14
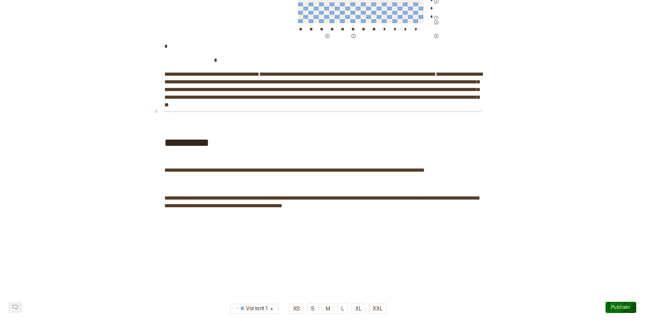
scroll to position [1337, 0]
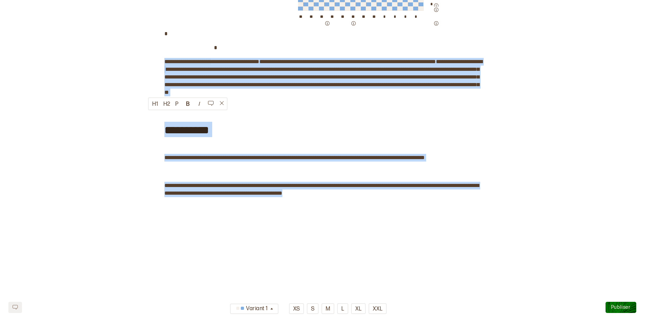
drag, startPoint x: 370, startPoint y: 262, endPoint x: 163, endPoint y: 115, distance: 253.3
copy div "**********"
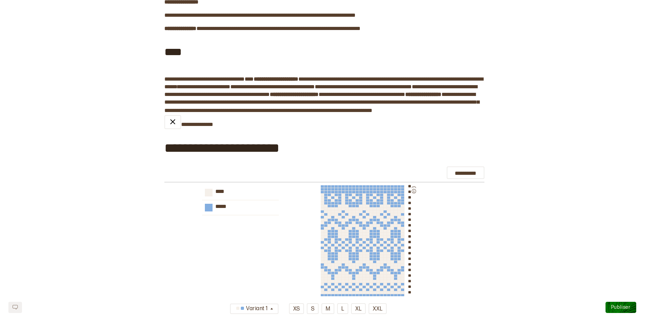
scroll to position [48, 0]
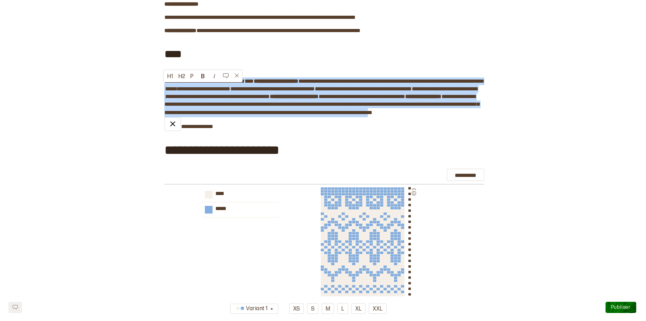
drag, startPoint x: 342, startPoint y: 136, endPoint x: 141, endPoint y: 87, distance: 206.5
copy div "**********"
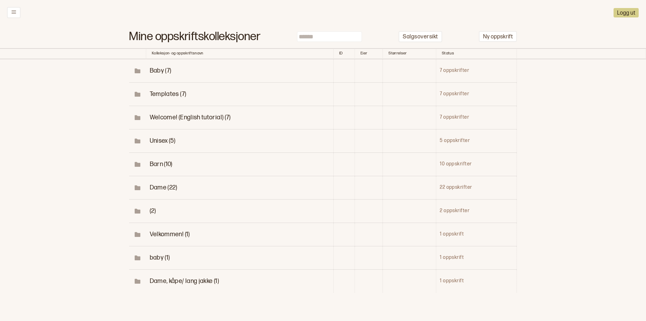
click at [156, 191] on span "Dame (22)" at bounding box center [164, 187] width 28 height 7
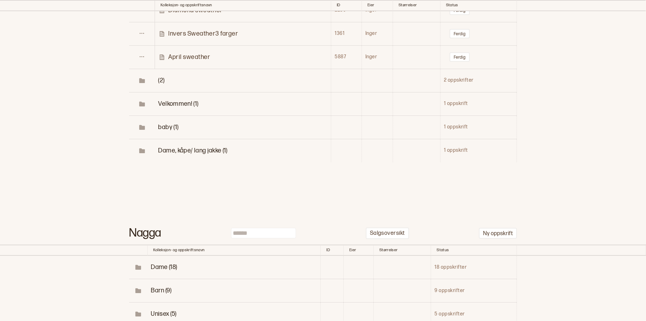
scroll to position [652, 0]
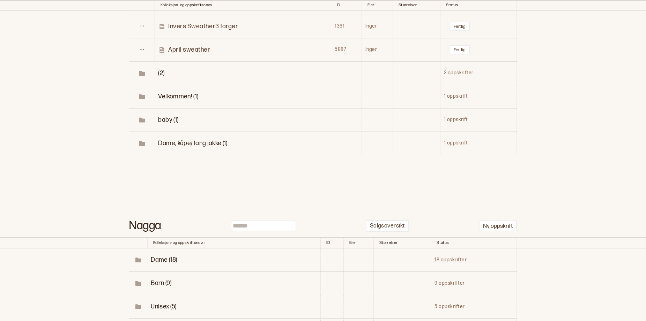
click at [181, 54] on p "April sweather" at bounding box center [189, 50] width 42 height 8
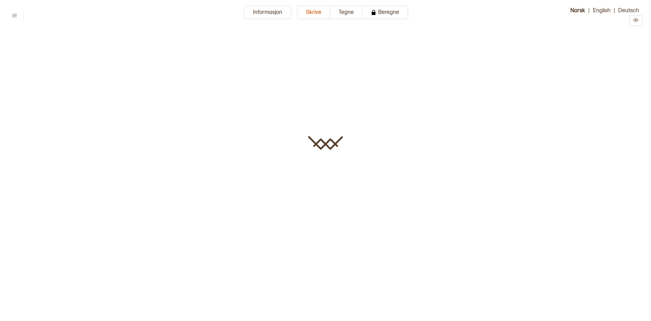
type input "**********"
type textarea "**********"
type input "*"
type input "*****"
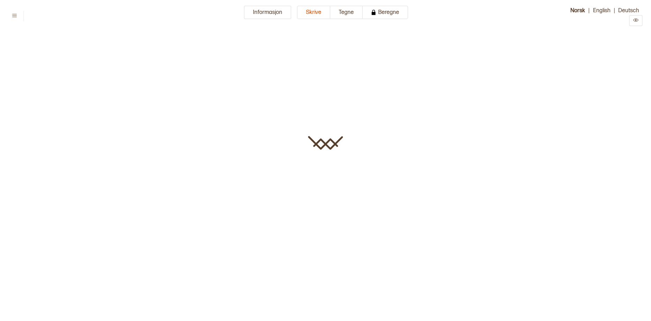
type input "******"
type input "****"
type input "**********"
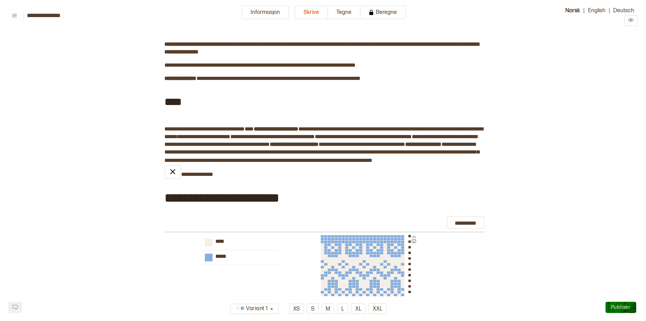
type input "*****"
click at [253, 12] on button "Informasjon" at bounding box center [265, 13] width 47 height 14
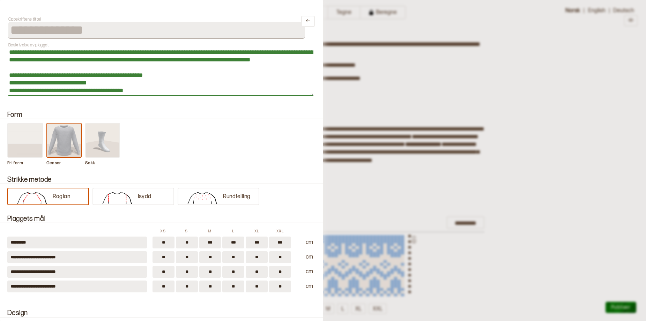
drag, startPoint x: 231, startPoint y: 61, endPoint x: 6, endPoint y: 55, distance: 225.6
click at [6, 55] on div "**********" at bounding box center [161, 160] width 323 height 321
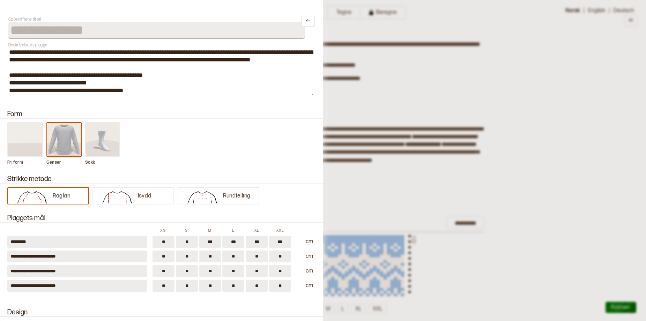
click at [198, 117] on h2 "Form" at bounding box center [162, 114] width 326 height 8
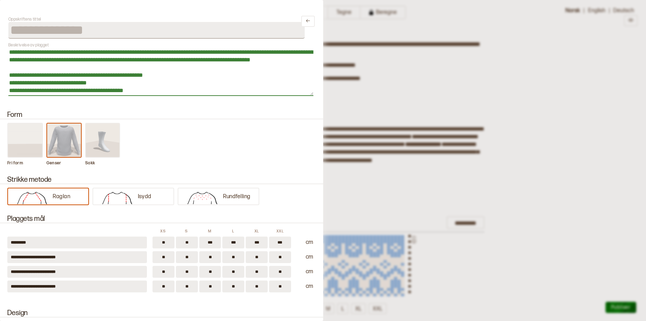
drag, startPoint x: 127, startPoint y: 96, endPoint x: 5, endPoint y: 77, distance: 124.0
click at [5, 77] on div "**********" at bounding box center [161, 160] width 323 height 321
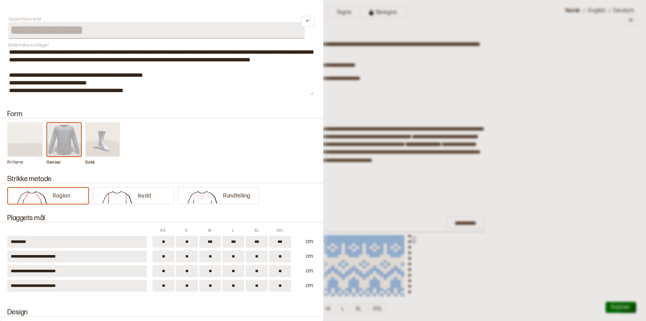
click at [245, 121] on div "Form Fri form Genser Sokk" at bounding box center [161, 134] width 323 height 65
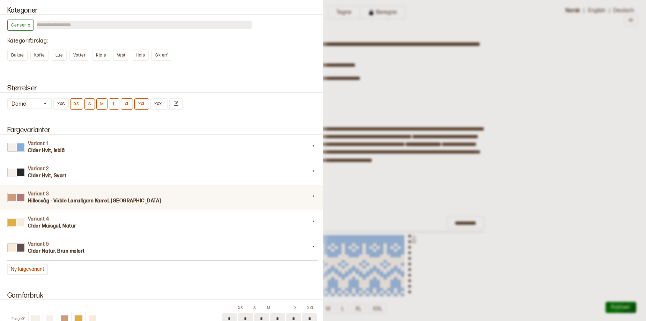
scroll to position [524, 0]
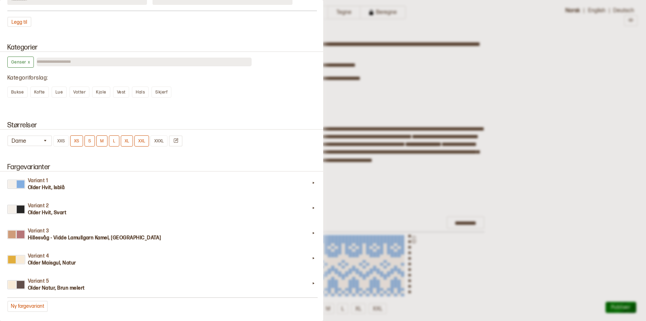
click at [606, 102] on div at bounding box center [323, 160] width 646 height 321
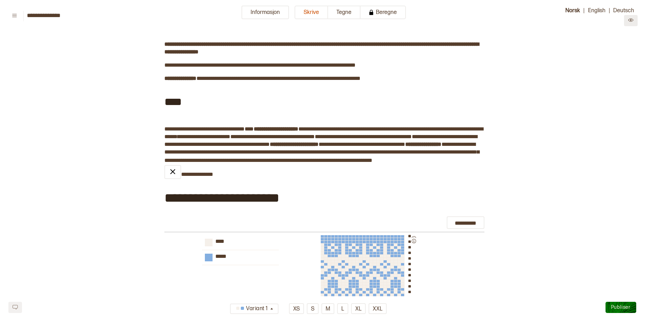
click at [630, 22] on icon "Preview" at bounding box center [630, 20] width 5 height 3
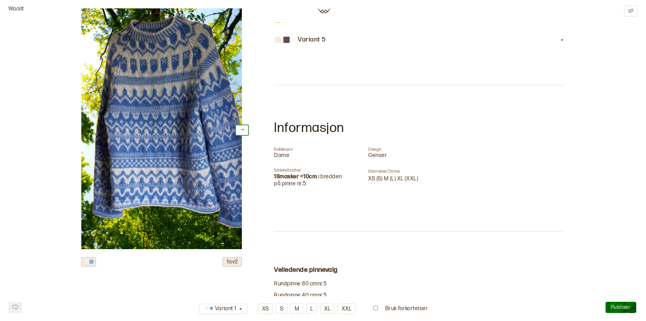
scroll to position [314, 0]
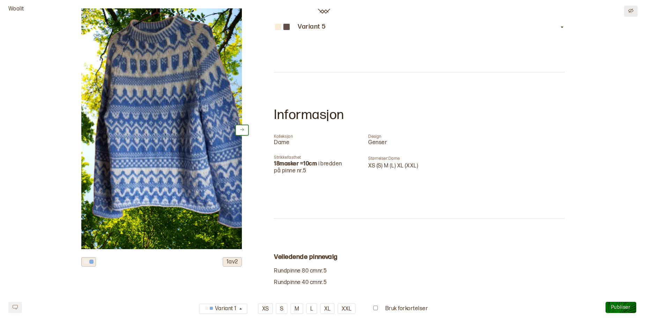
click at [633, 11] on icon "Edit" at bounding box center [630, 10] width 5 height 5
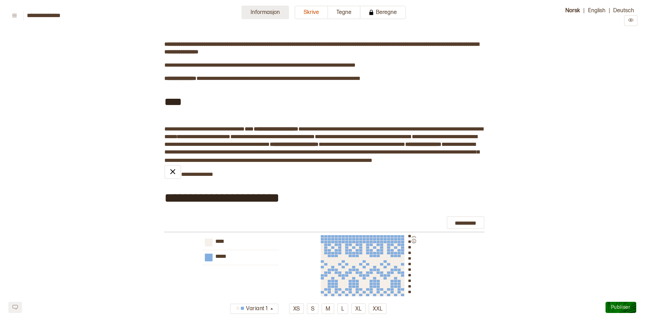
click at [261, 15] on button "Informasjon" at bounding box center [265, 13] width 47 height 14
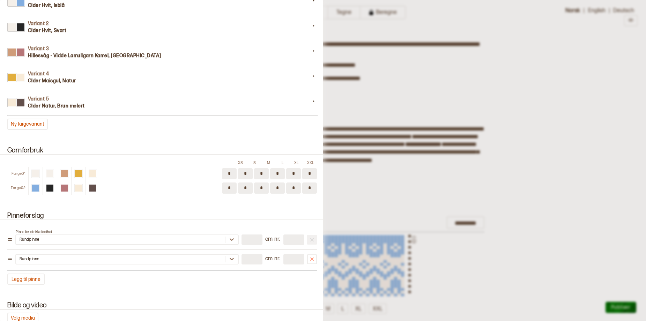
scroll to position [711, 0]
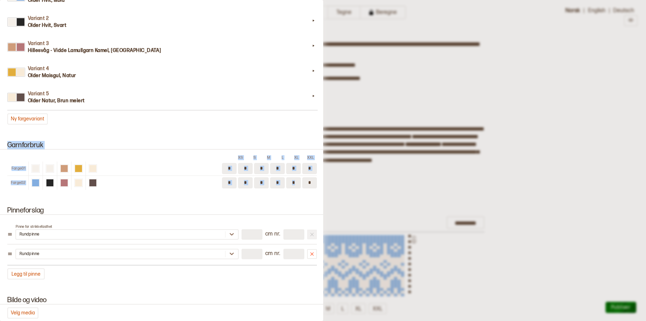
drag, startPoint x: 5, startPoint y: 160, endPoint x: 309, endPoint y: 220, distance: 309.9
click at [309, 198] on div "Garnforbruk XS S M L XL XXL Farge 01 * * * * * * Farge 02 * * * * * *" at bounding box center [161, 165] width 323 height 65
copy div "Garnforbruk XS S M L XL XXL Farge 01 Farge 02"
click at [167, 156] on div "Garnforbruk XS S M L XL XXL Farge 01 * * * * * * Farge 02 * * * * * *" at bounding box center [161, 165] width 323 height 65
drag, startPoint x: 219, startPoint y: 193, endPoint x: 315, endPoint y: 191, distance: 96.0
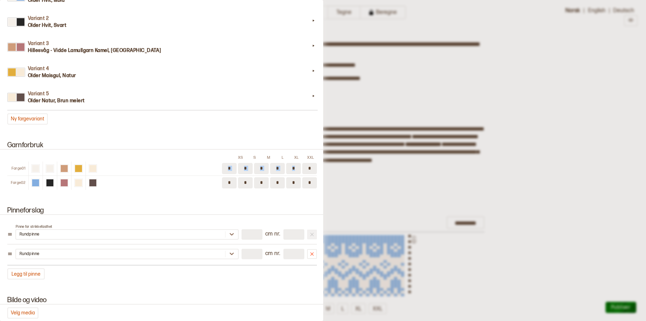
click at [315, 191] on div "Garnforbruk XS S M L XL XXL Farge 01 * * * * * * Farge 02 * * * * * *" at bounding box center [161, 165] width 323 height 65
click at [197, 190] on div "Farge 02 * * * * * *" at bounding box center [162, 183] width 310 height 14
drag, startPoint x: 314, startPoint y: 208, endPoint x: 221, endPoint y: 207, distance: 93.6
click at [221, 198] on div "Garnforbruk XS S M L XL XXL Farge 01 * * * * * * Farge 02 * * * * * *" at bounding box center [161, 165] width 323 height 65
copy div
